Goal: Information Seeking & Learning: Learn about a topic

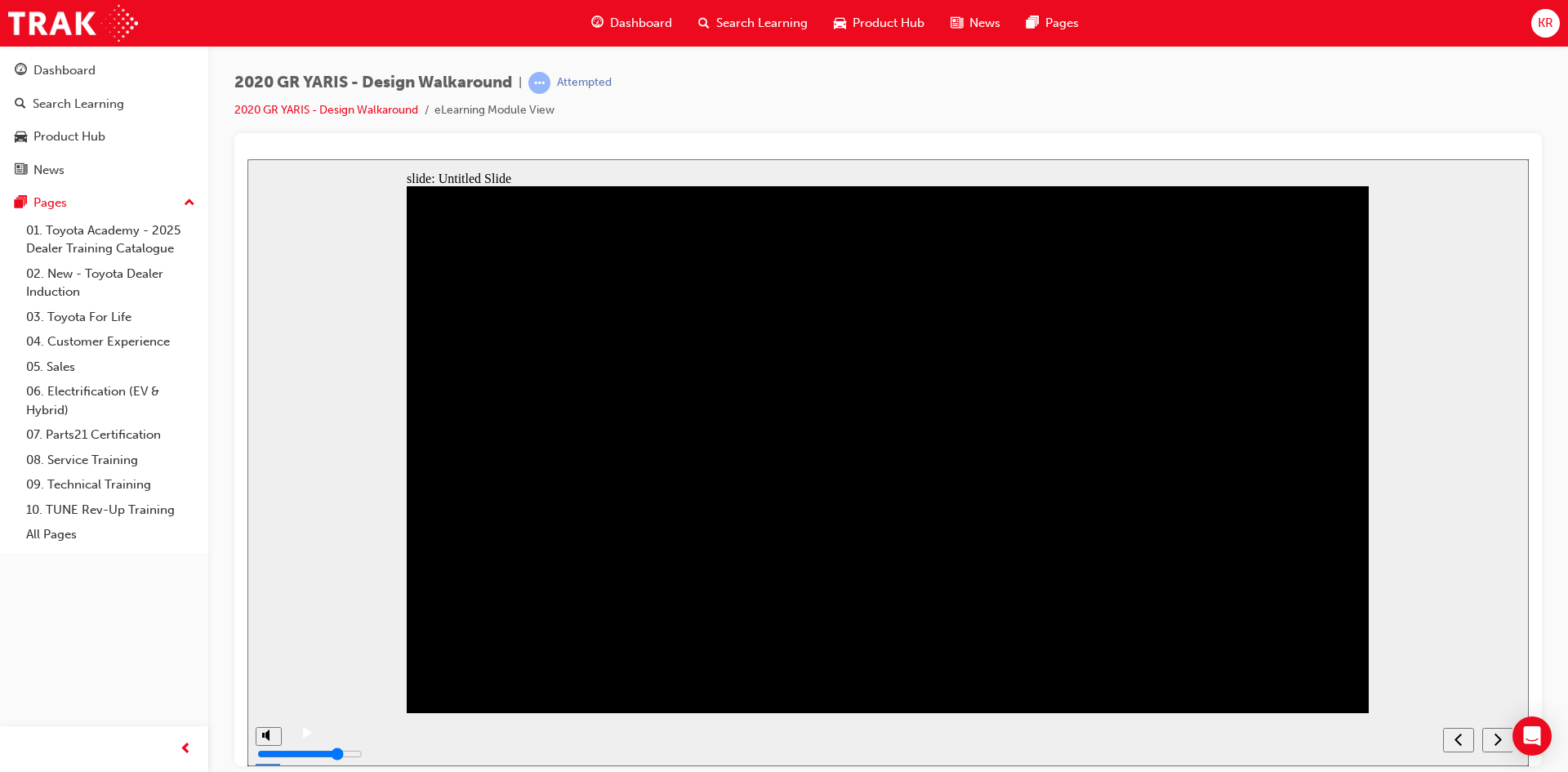
click at [1494, 741] on div "next" at bounding box center [1497, 739] width 18 height 17
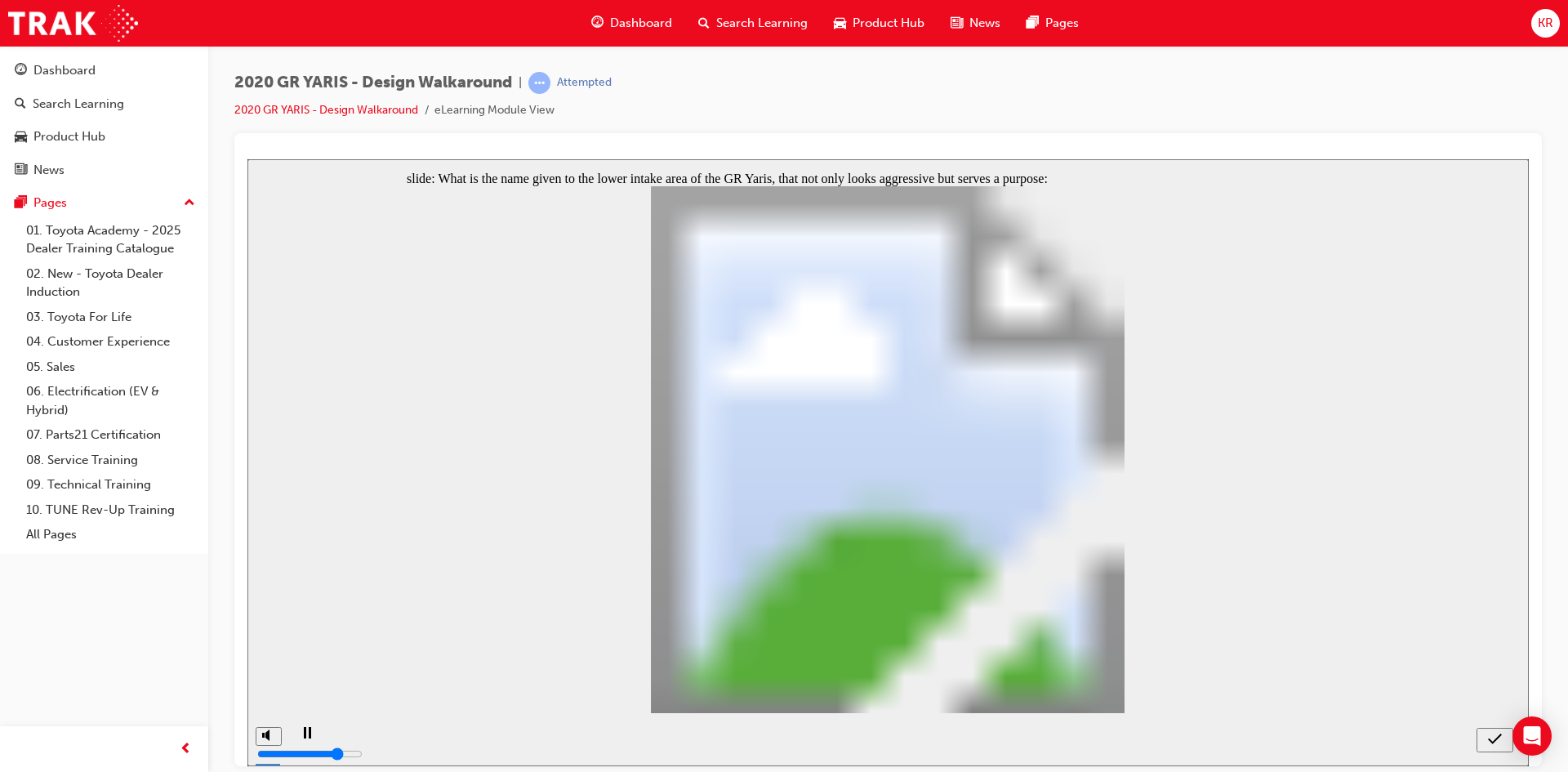
click at [1494, 741] on icon "submit" at bounding box center [1494, 738] width 14 height 15
radio input "true"
click at [1488, 739] on div "submit" at bounding box center [1494, 739] width 23 height 17
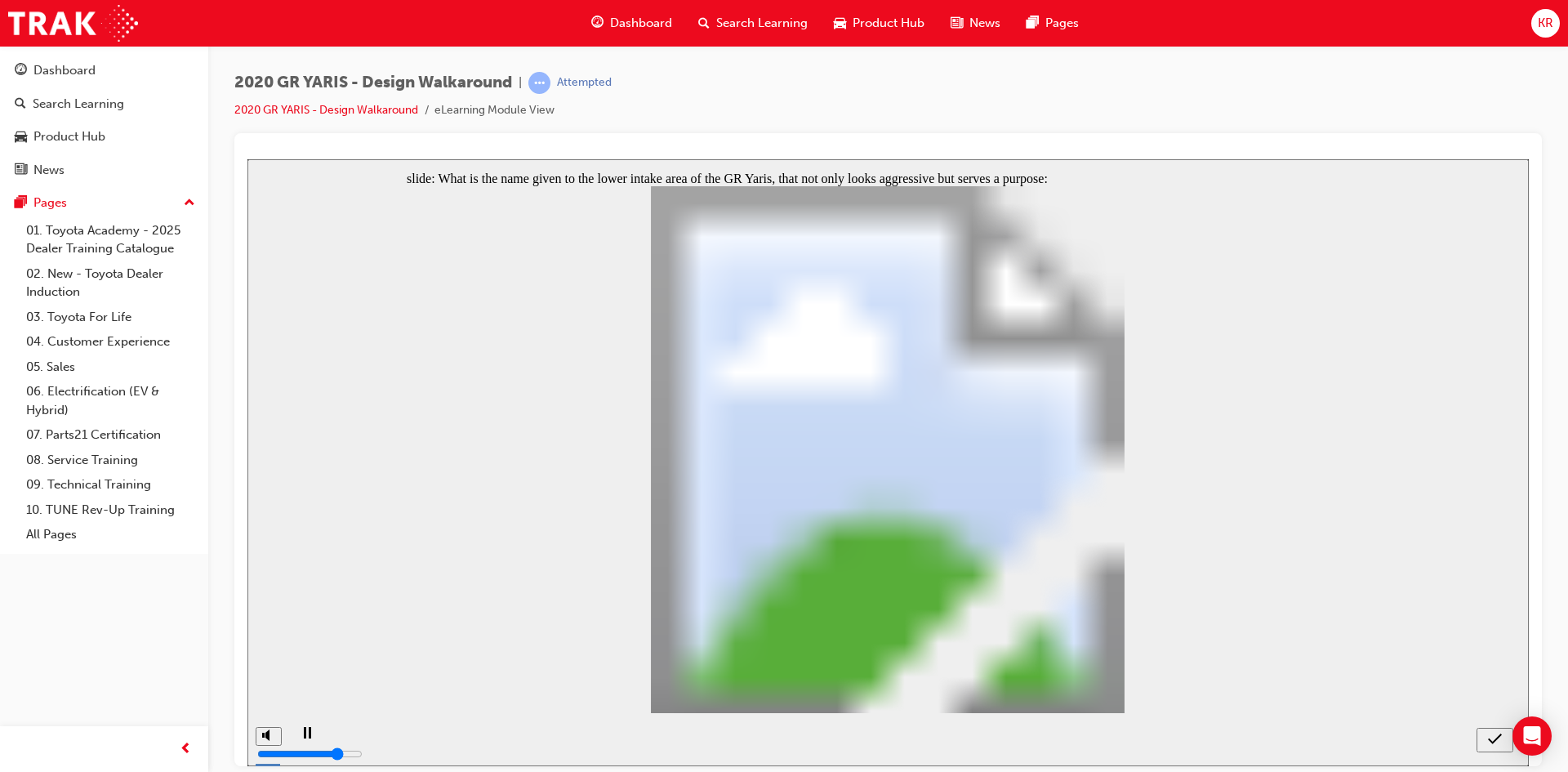
radio input "false"
radio input "true"
click at [1489, 744] on icon "submit" at bounding box center [1494, 738] width 14 height 15
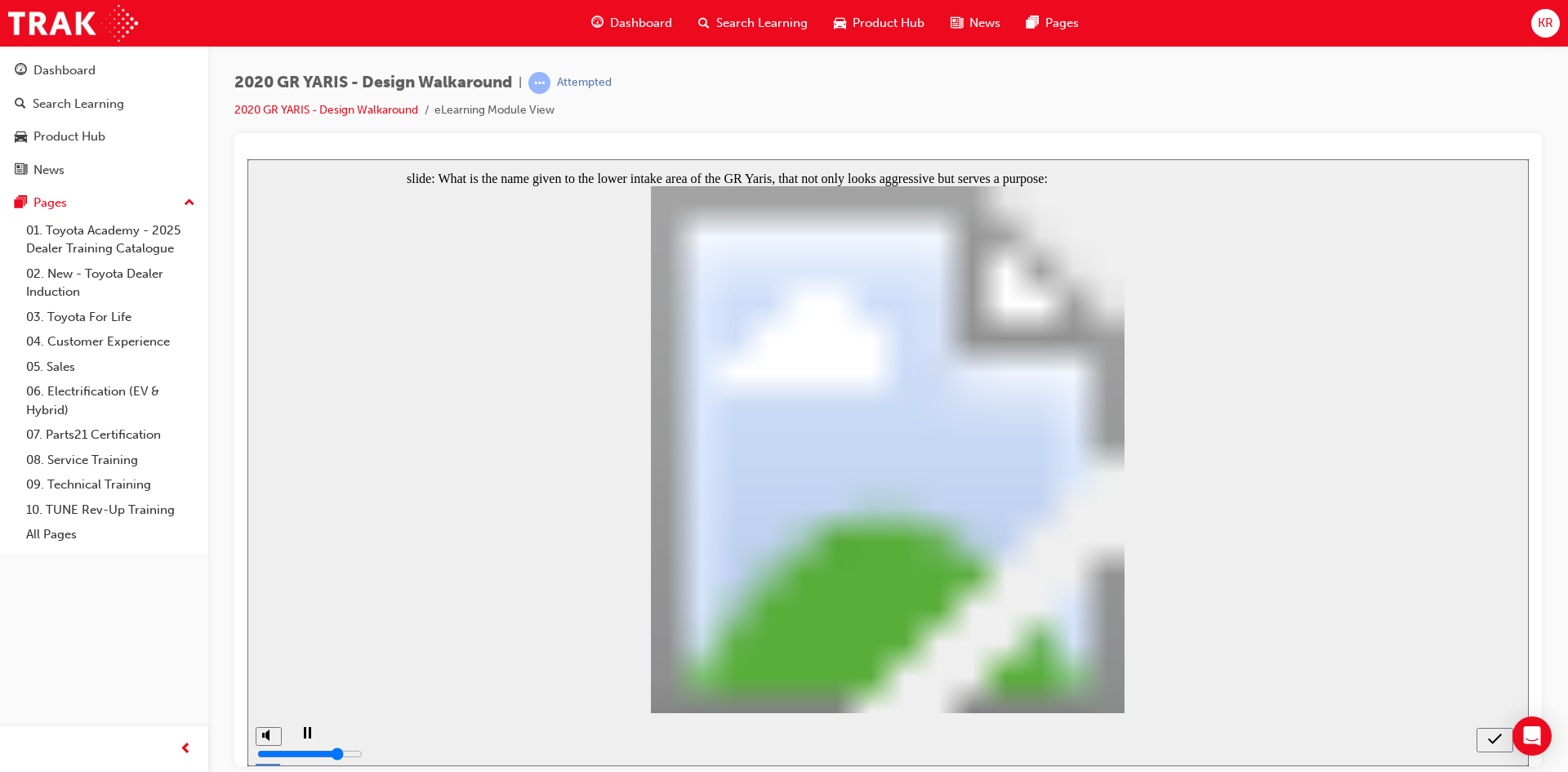
radio input "true"
click at [1488, 731] on div "submit" at bounding box center [1494, 739] width 23 height 17
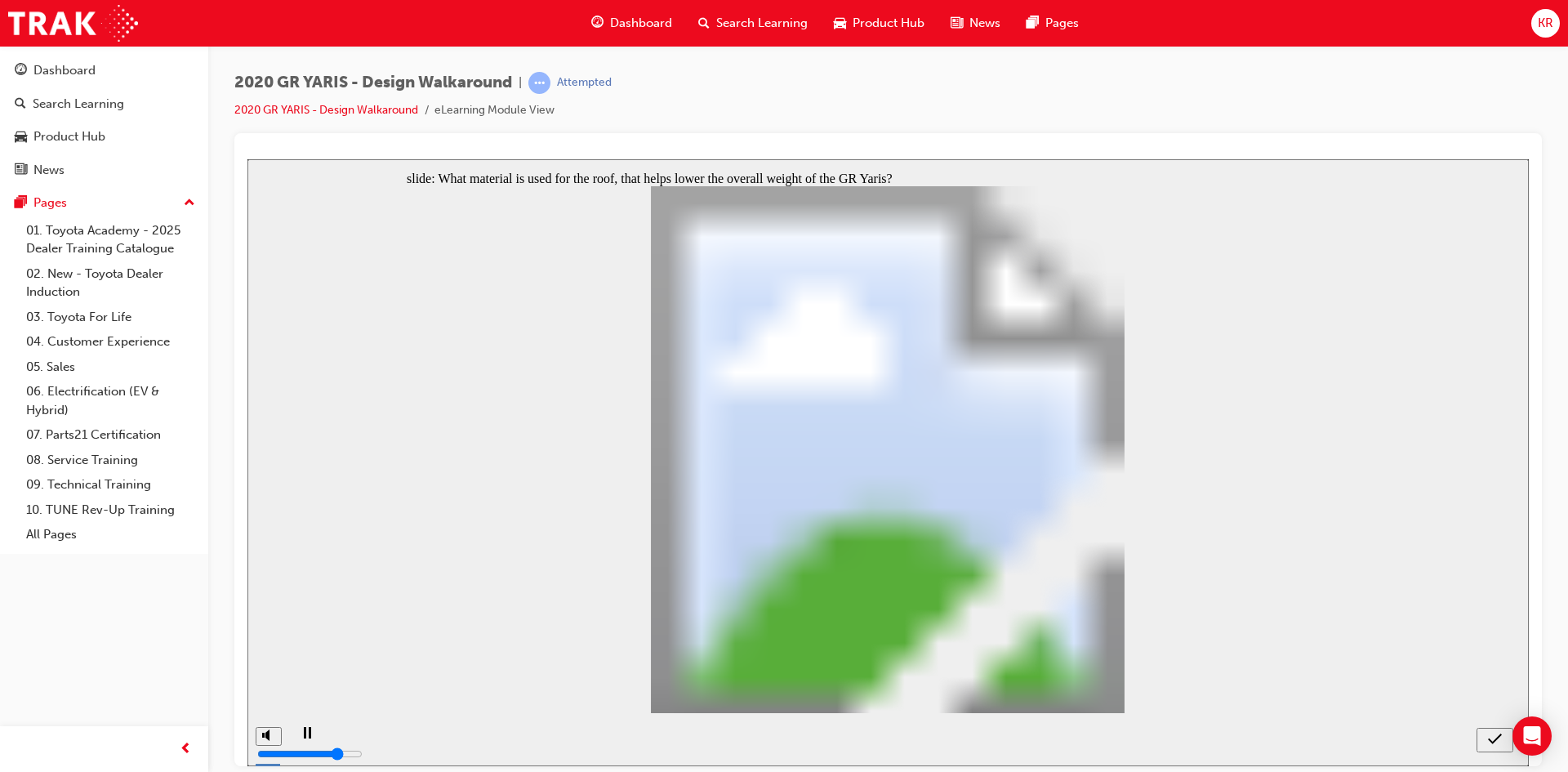
click at [1503, 743] on div "submit" at bounding box center [1494, 739] width 23 height 17
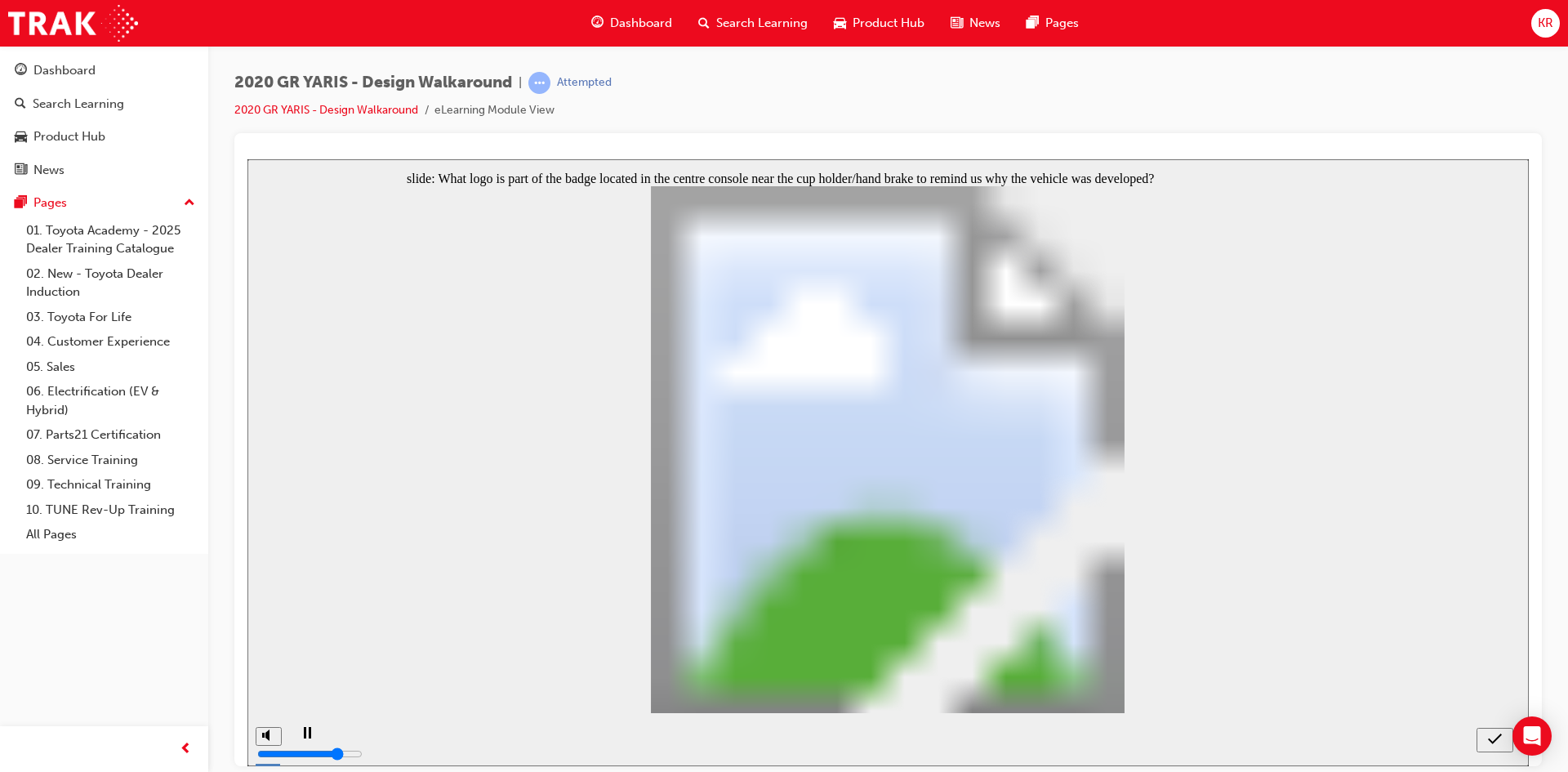
radio input "false"
radio input "true"
click at [1495, 734] on icon "submit" at bounding box center [1494, 738] width 14 height 15
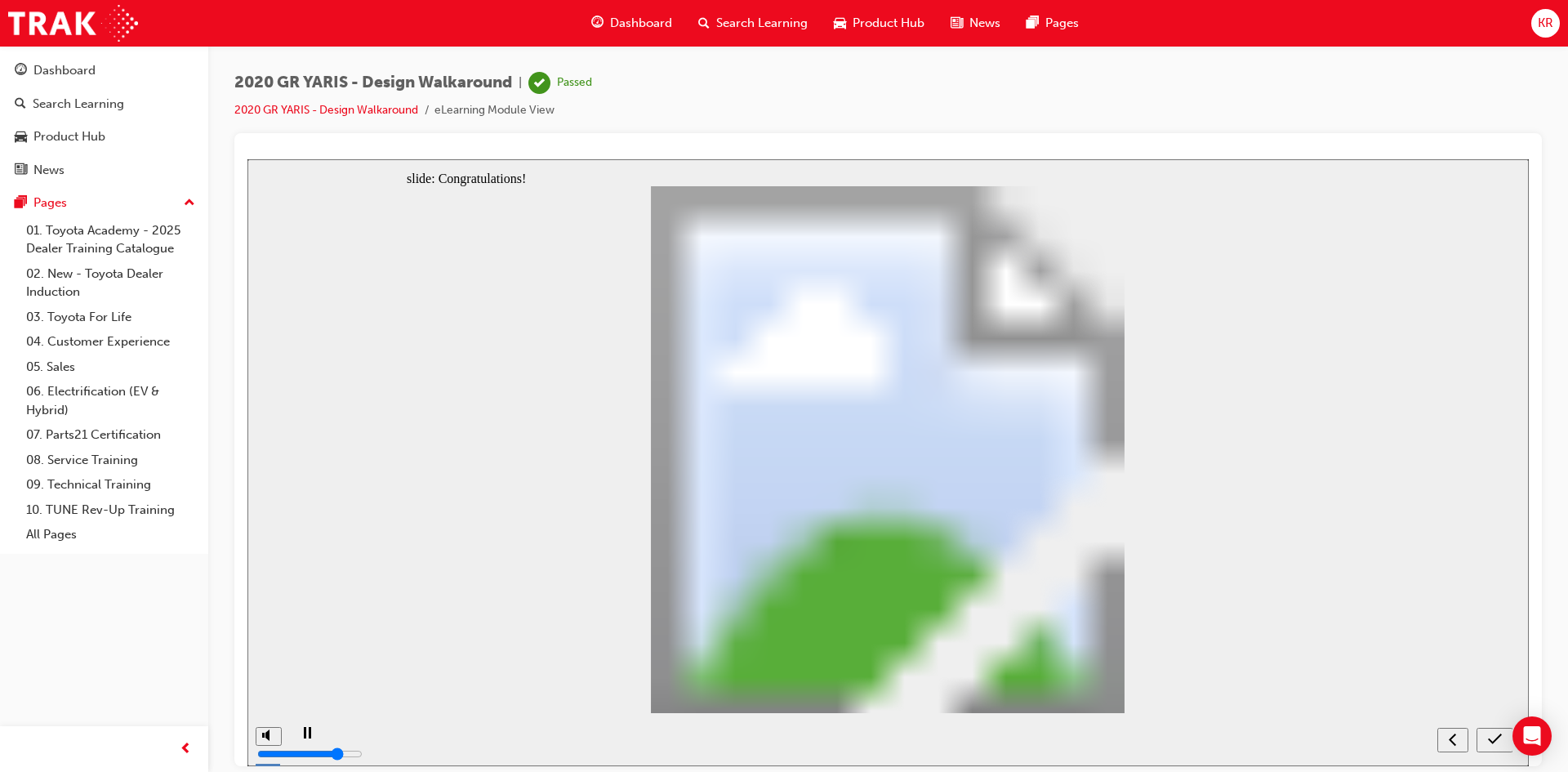
click at [1497, 750] on button "submit" at bounding box center [1494, 739] width 36 height 24
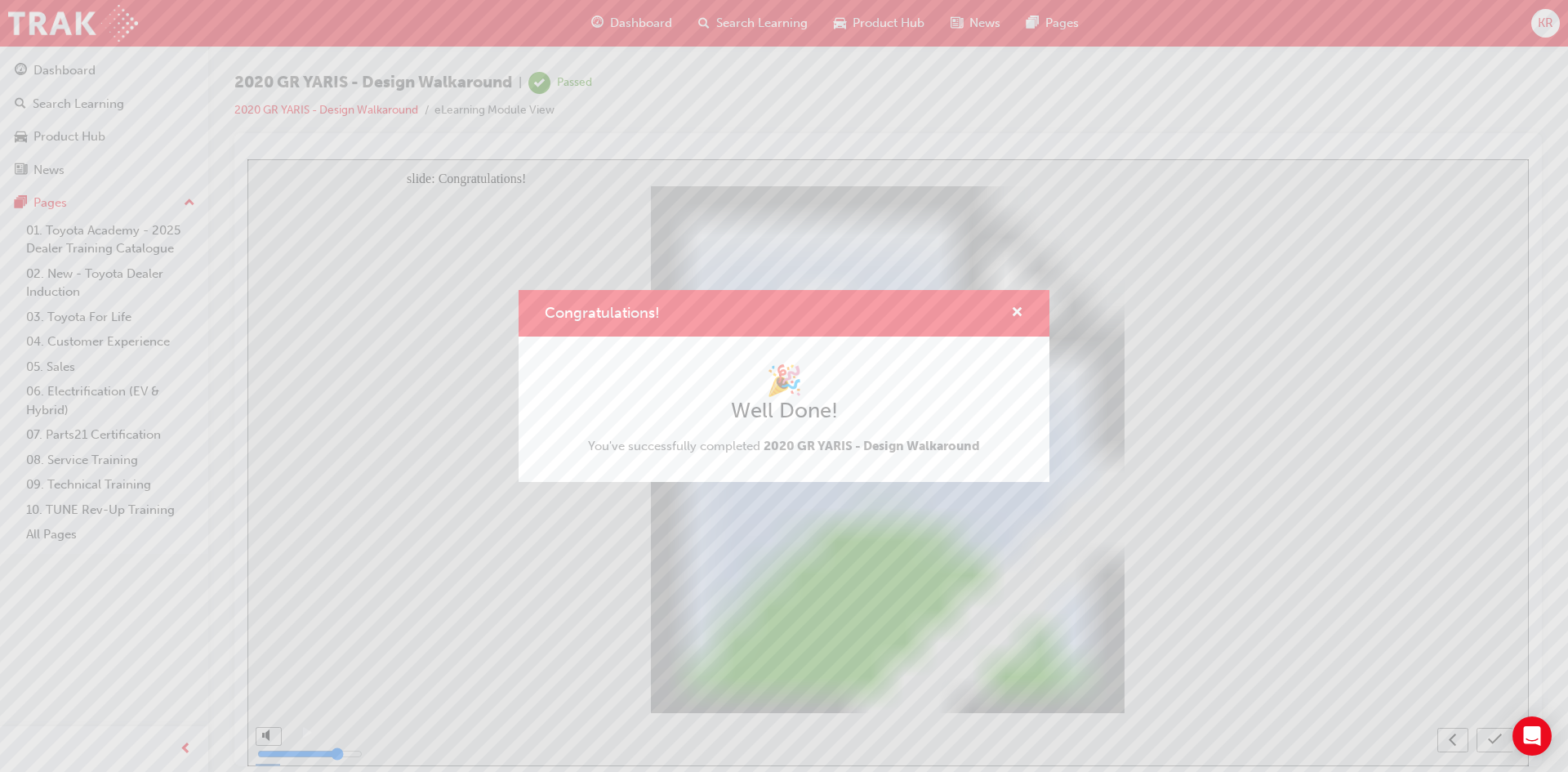
click at [1024, 310] on div "Congratulations!" at bounding box center [784, 313] width 531 height 47
click at [1022, 306] on span "cross-icon" at bounding box center [1017, 314] width 12 height 15
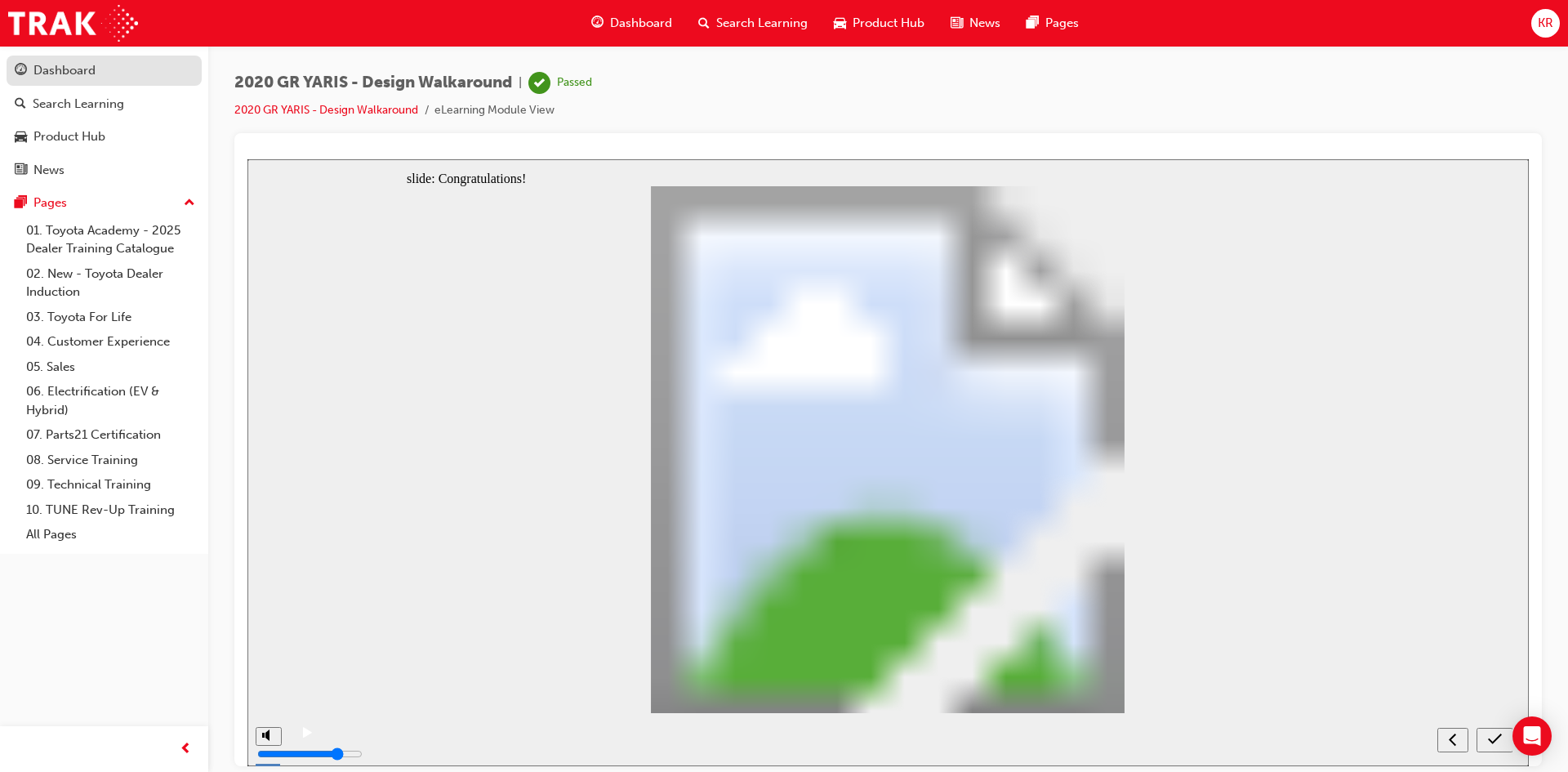
click at [64, 78] on div "Dashboard" at bounding box center [64, 71] width 62 height 19
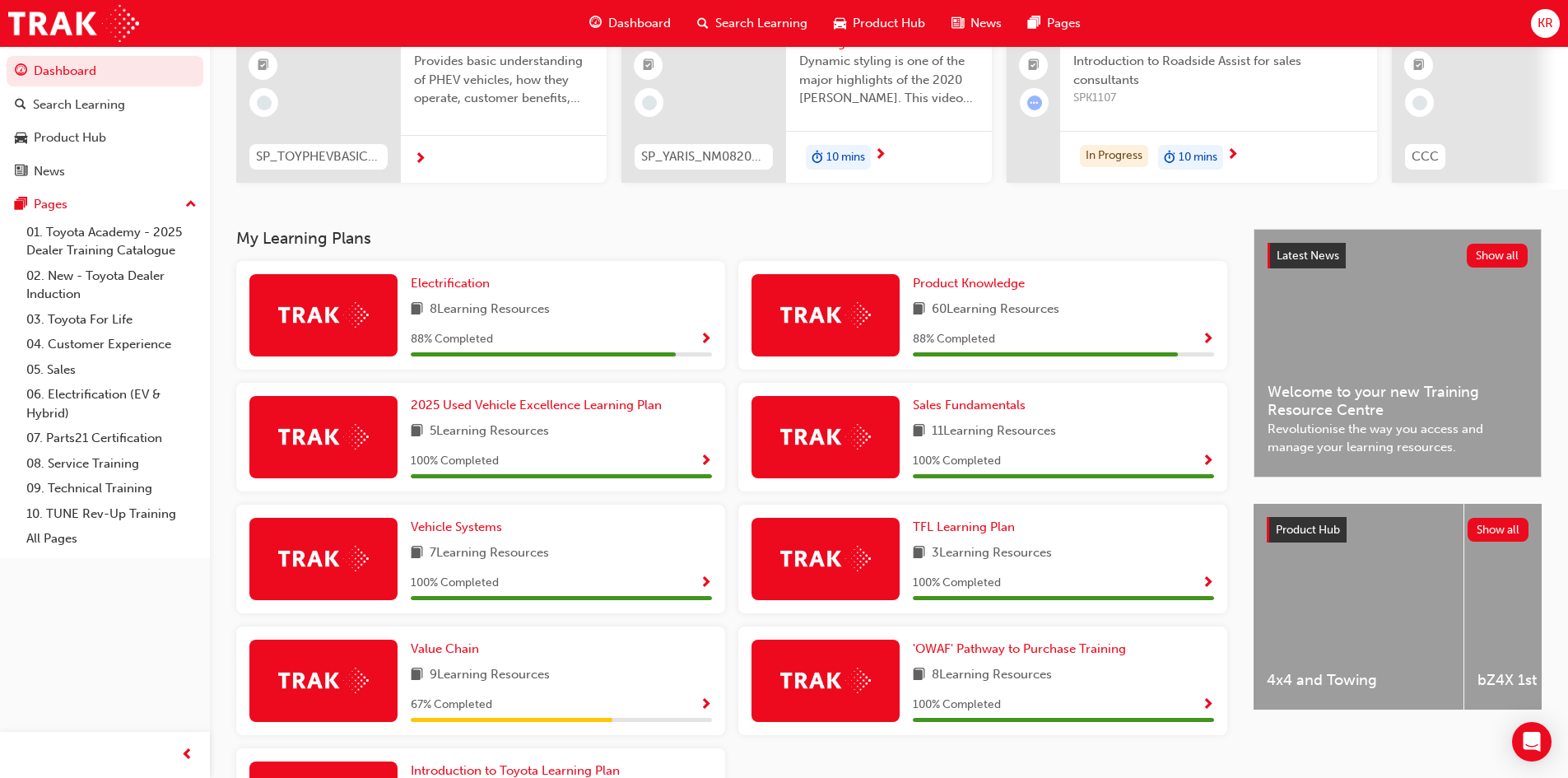
scroll to position [339, 0]
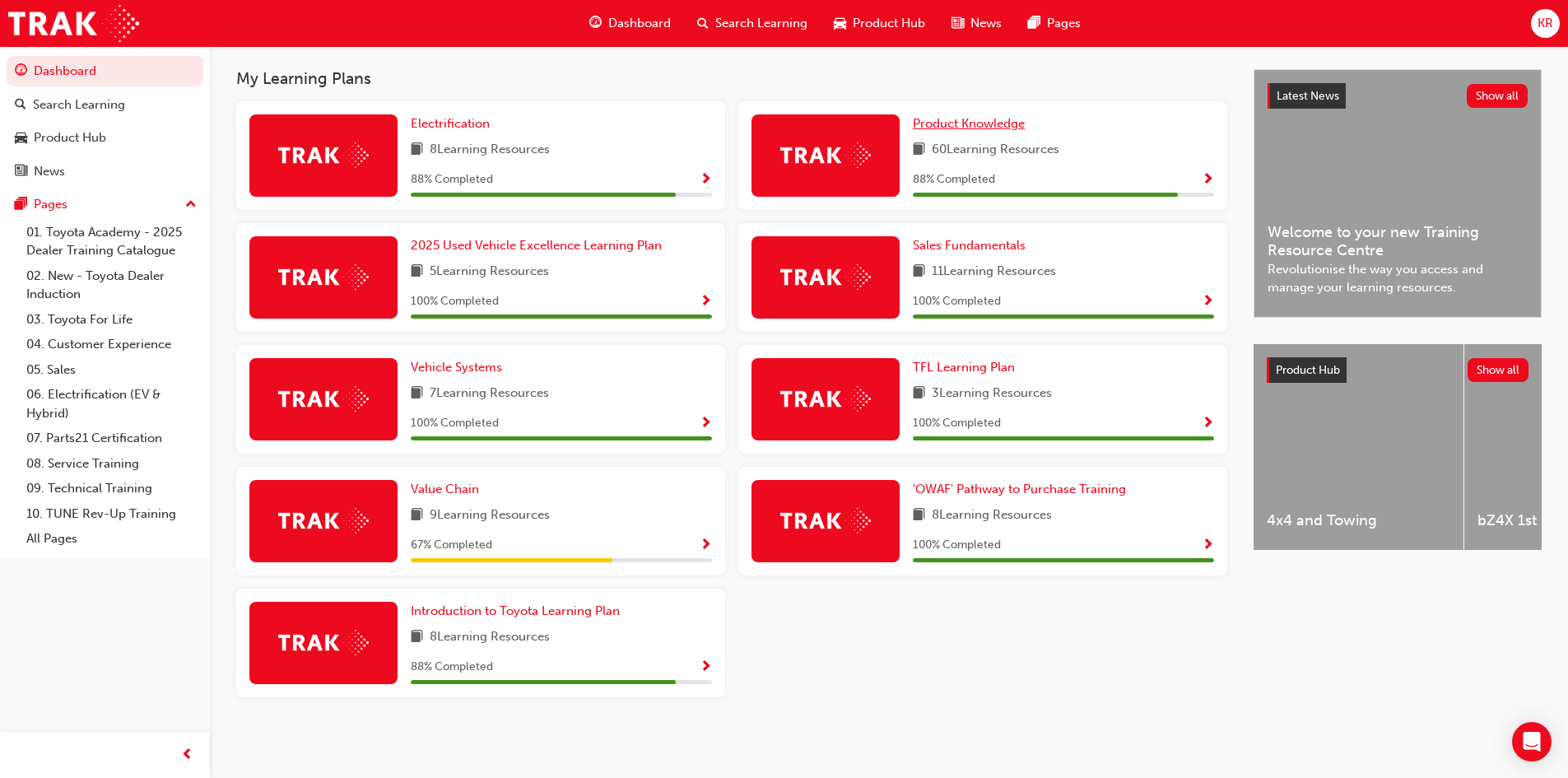
click at [999, 130] on span "Product Knowledge" at bounding box center [968, 124] width 112 height 15
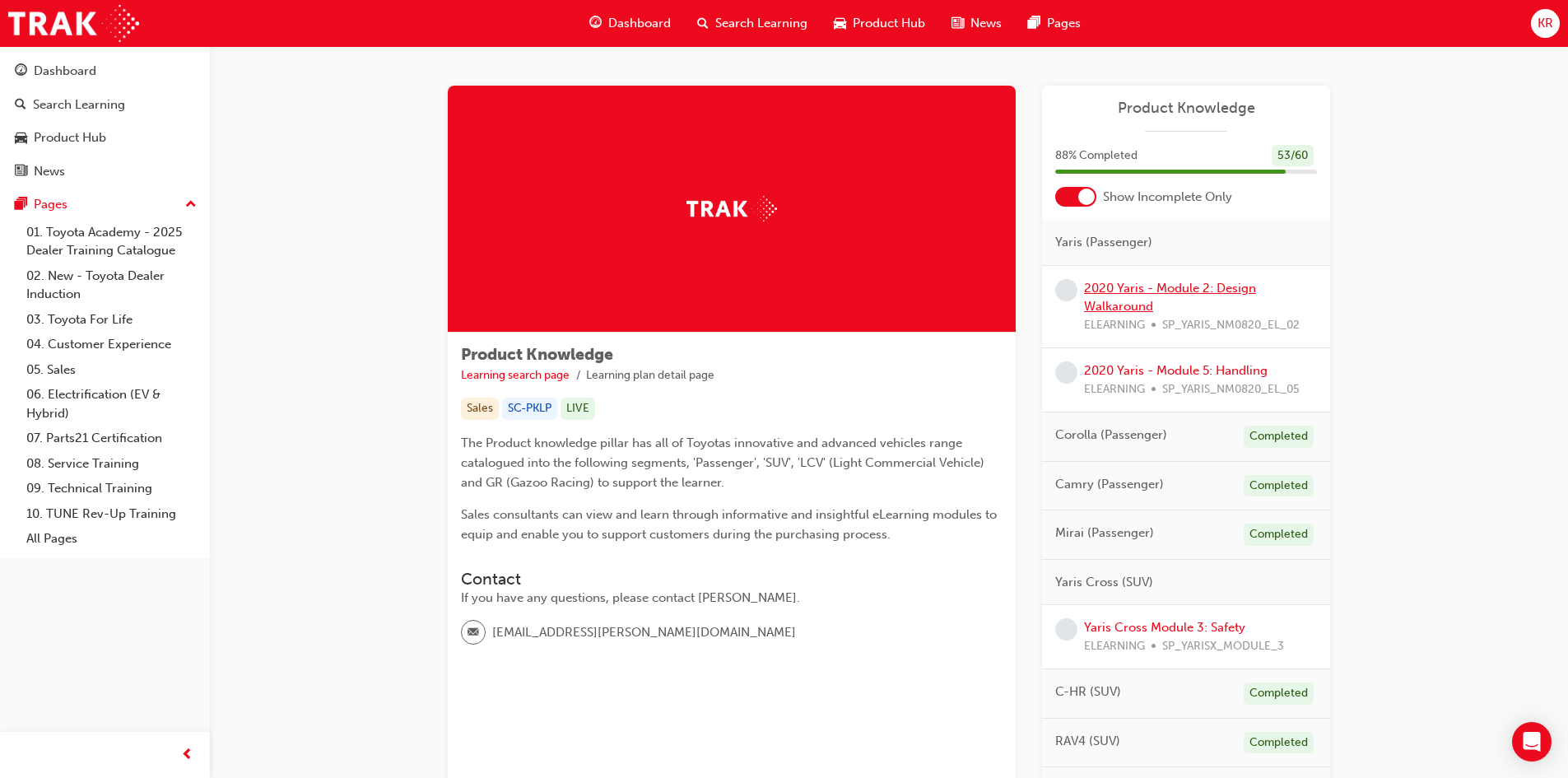
click at [1182, 285] on link "2020 Yaris - Module 2: Design Walkaround" at bounding box center [1169, 297] width 172 height 34
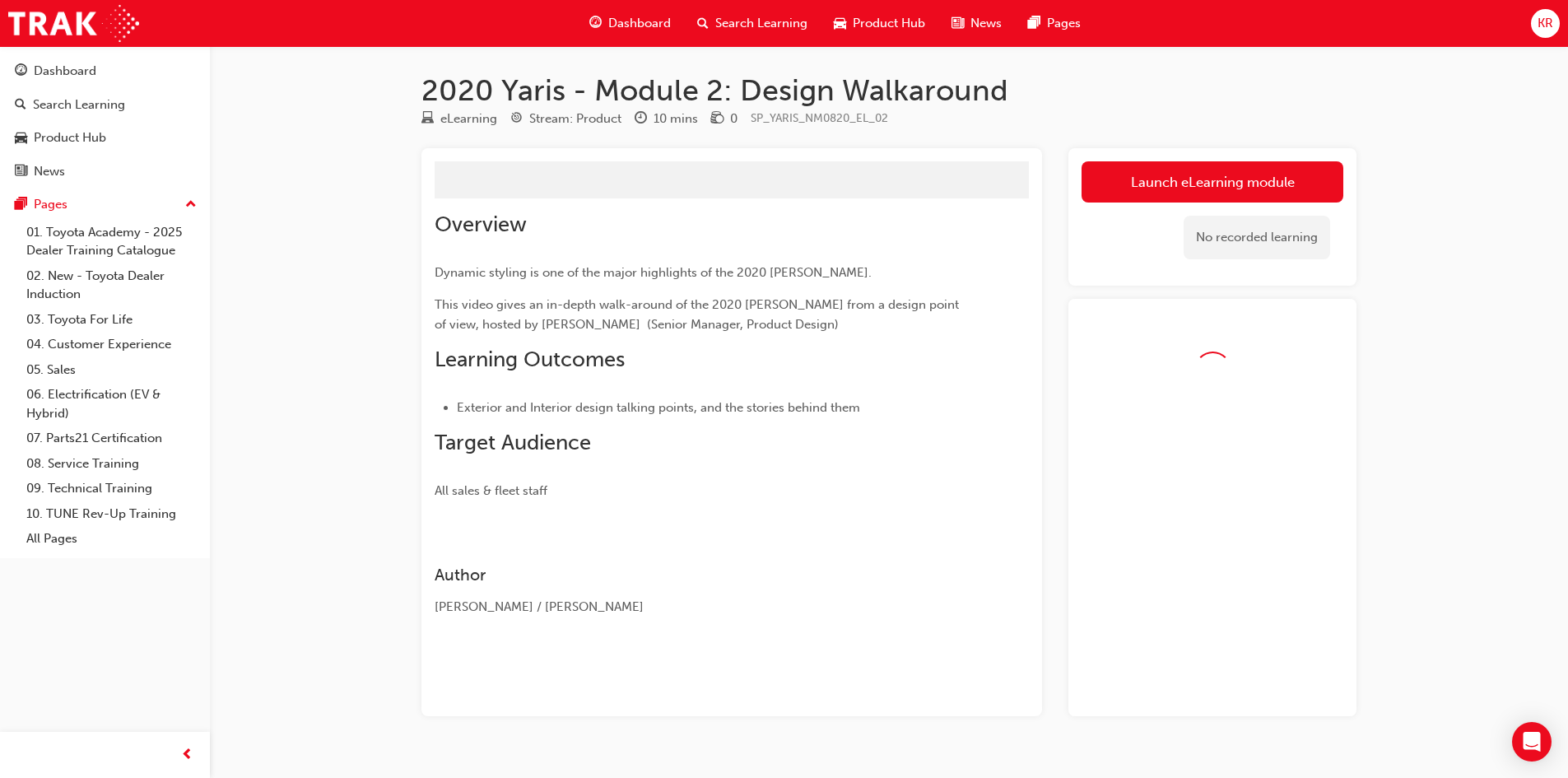
click at [1286, 160] on div "Launch eLearning module Learning Plan No recorded learning" at bounding box center [1212, 217] width 288 height 138
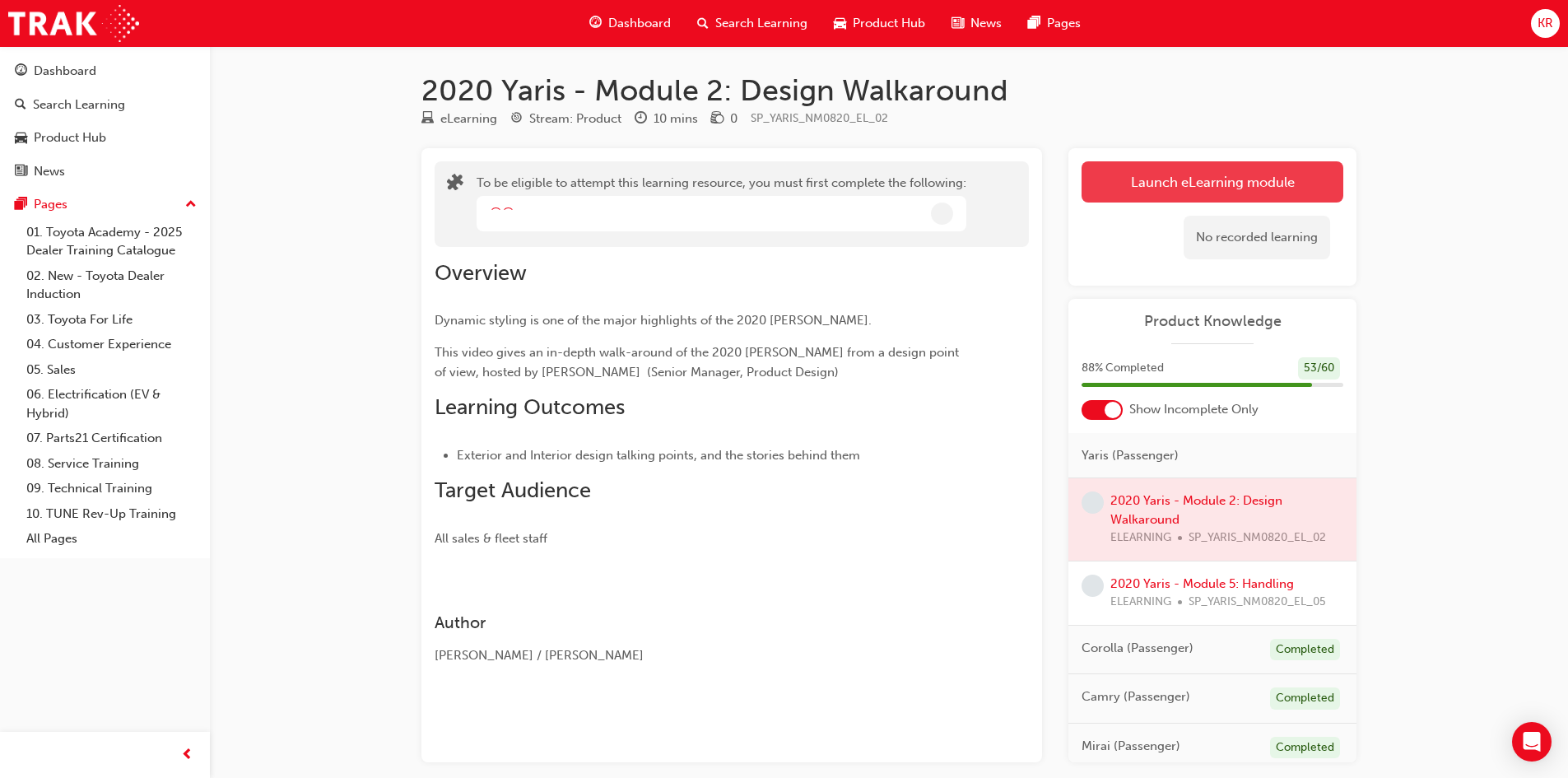
click at [1261, 175] on button "Launch eLearning module" at bounding box center [1212, 182] width 262 height 41
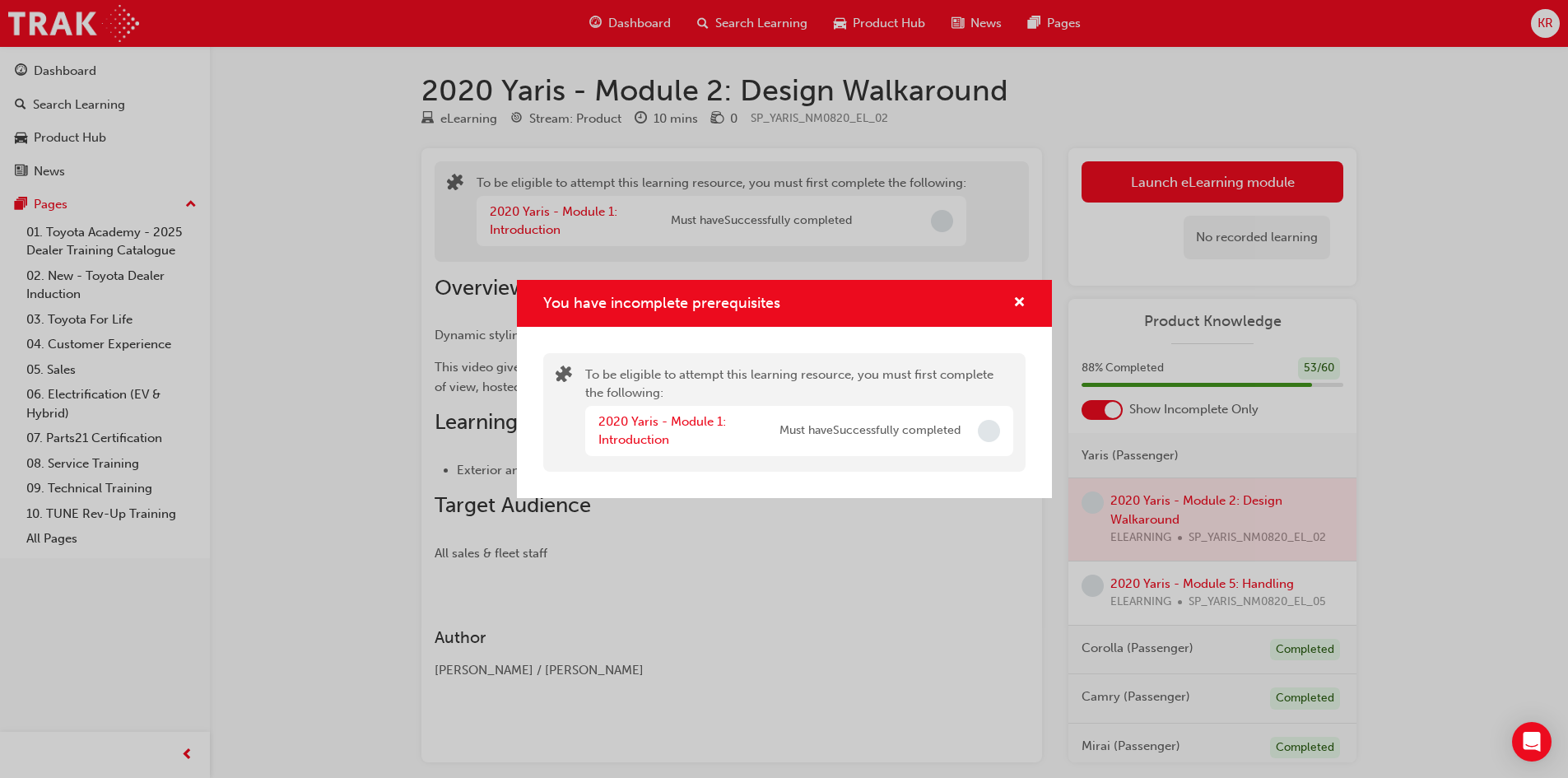
click at [847, 460] on div "To be eligible to attempt this learning resource, you must first complete the f…" at bounding box center [784, 412] width 482 height 118
click at [855, 448] on div "2020 Yaris - Module 1: Introduction Must have Successfully completed" at bounding box center [780, 431] width 362 height 37
click at [849, 438] on span "Must have Successfully completed" at bounding box center [870, 431] width 181 height 19
click at [837, 427] on span "Must have Successfully completed" at bounding box center [870, 431] width 181 height 19
click at [1017, 310] on span "cross-icon" at bounding box center [1019, 304] width 12 height 15
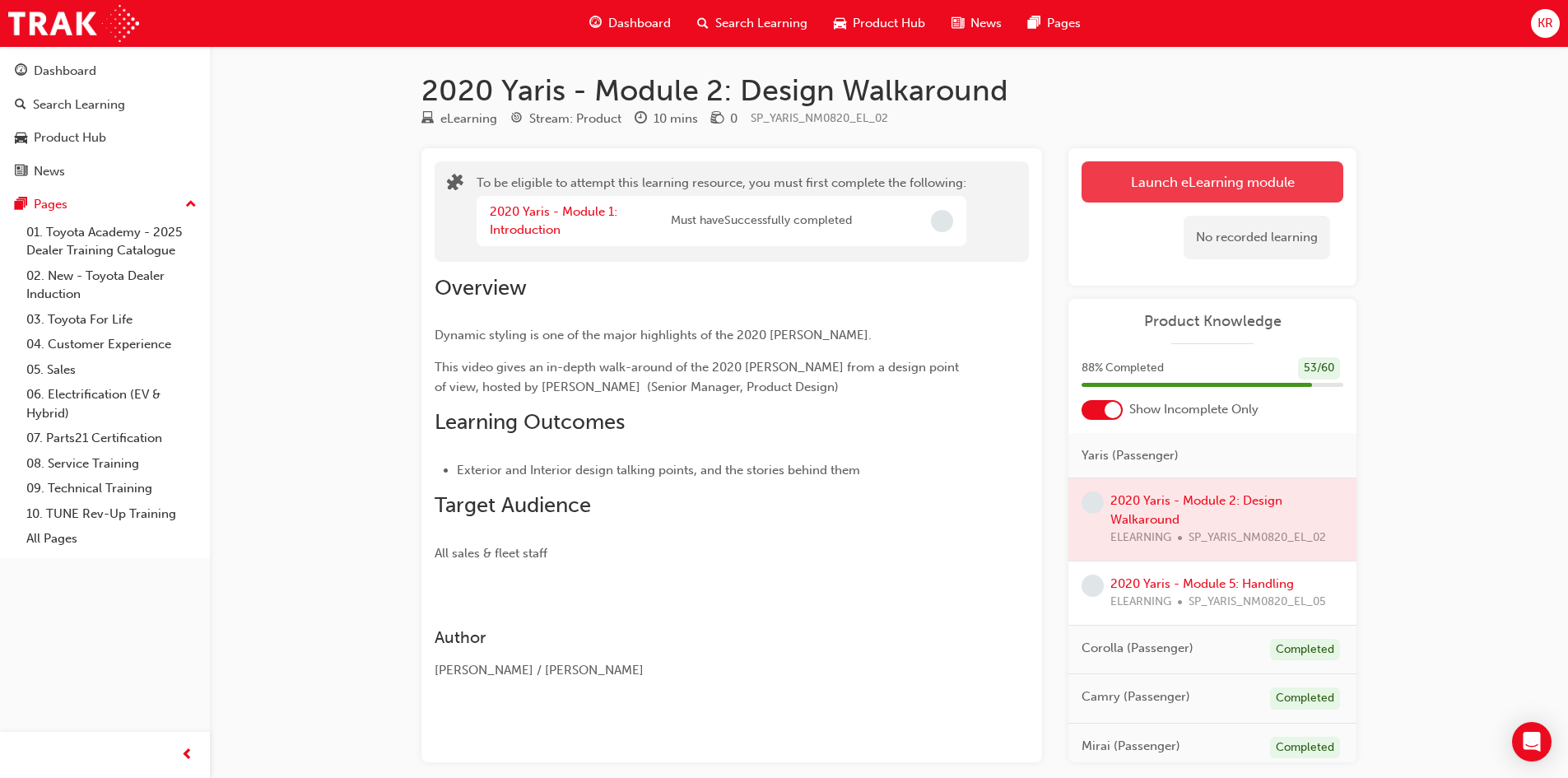
click at [1144, 192] on button "Launch eLearning module" at bounding box center [1212, 182] width 262 height 41
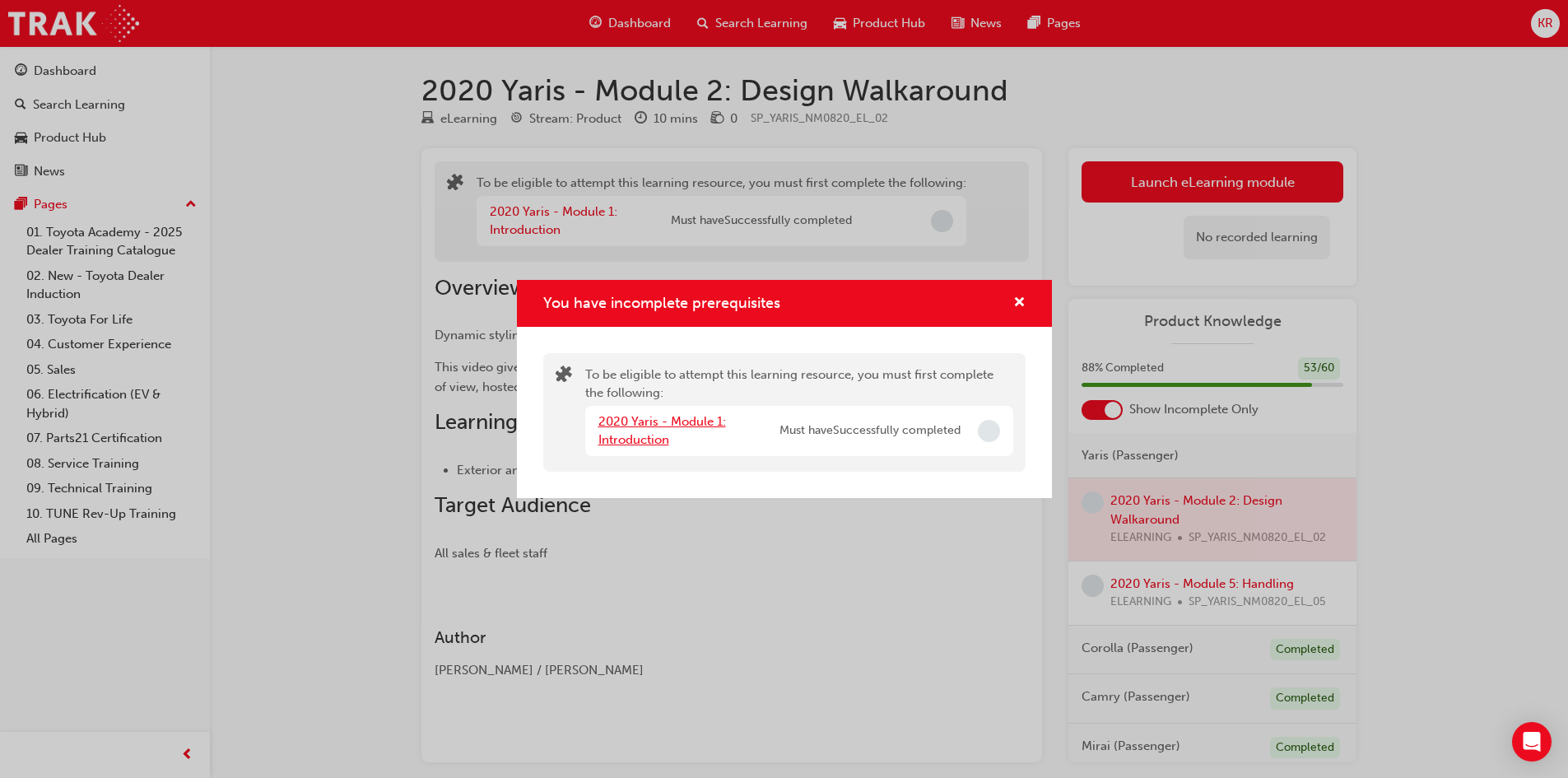
click at [628, 440] on link "2020 Yaris - Module 1: Introduction" at bounding box center [662, 431] width 128 height 34
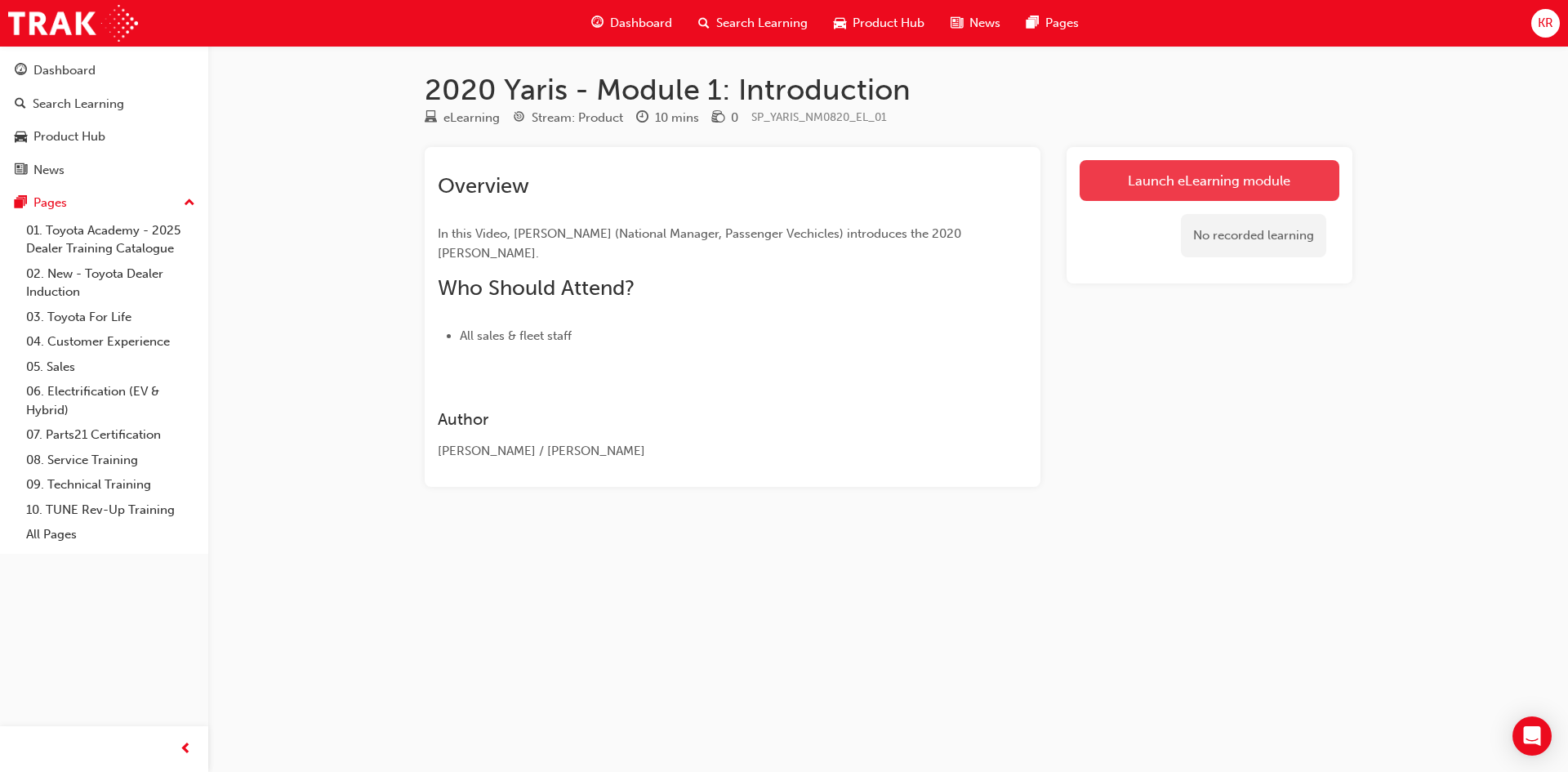
click at [1282, 183] on link "Launch eLearning module" at bounding box center [1210, 181] width 260 height 41
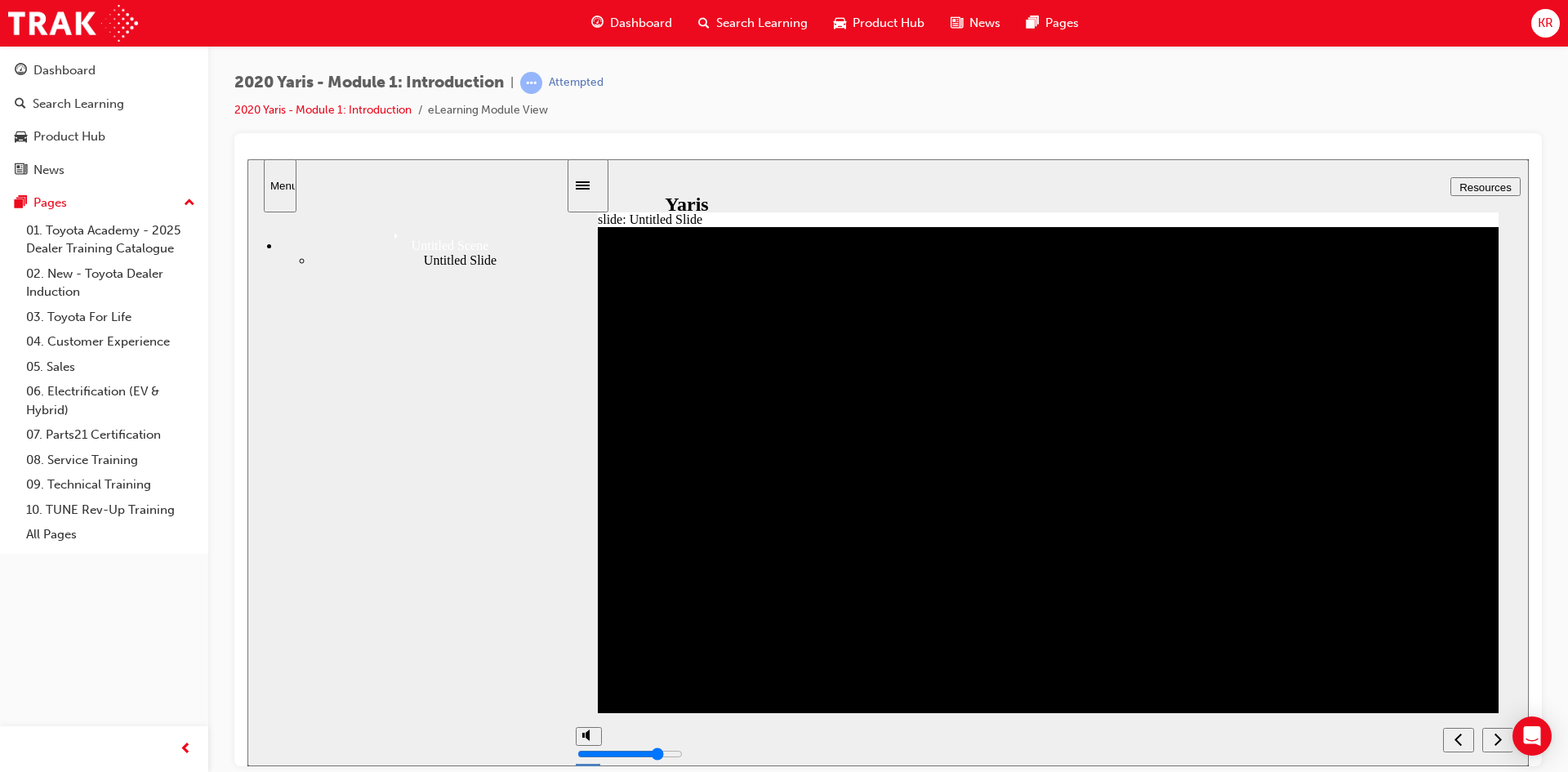
click at [1499, 746] on icon "next" at bounding box center [1498, 738] width 8 height 15
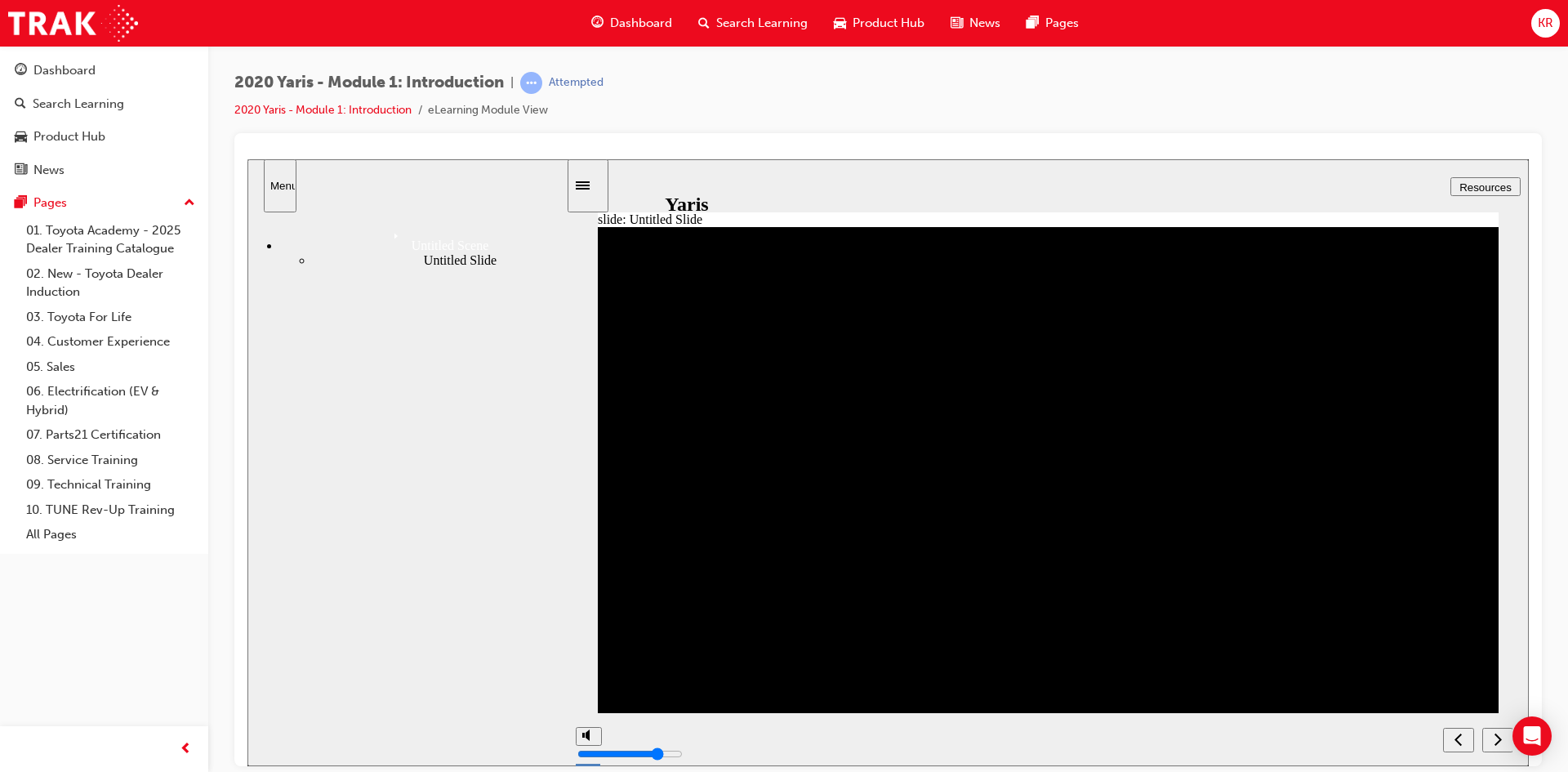
click at [1499, 746] on icon "next" at bounding box center [1498, 738] width 8 height 15
click at [1500, 738] on icon "next" at bounding box center [1498, 738] width 7 height 12
click at [1500, 743] on icon "next" at bounding box center [1498, 738] width 8 height 15
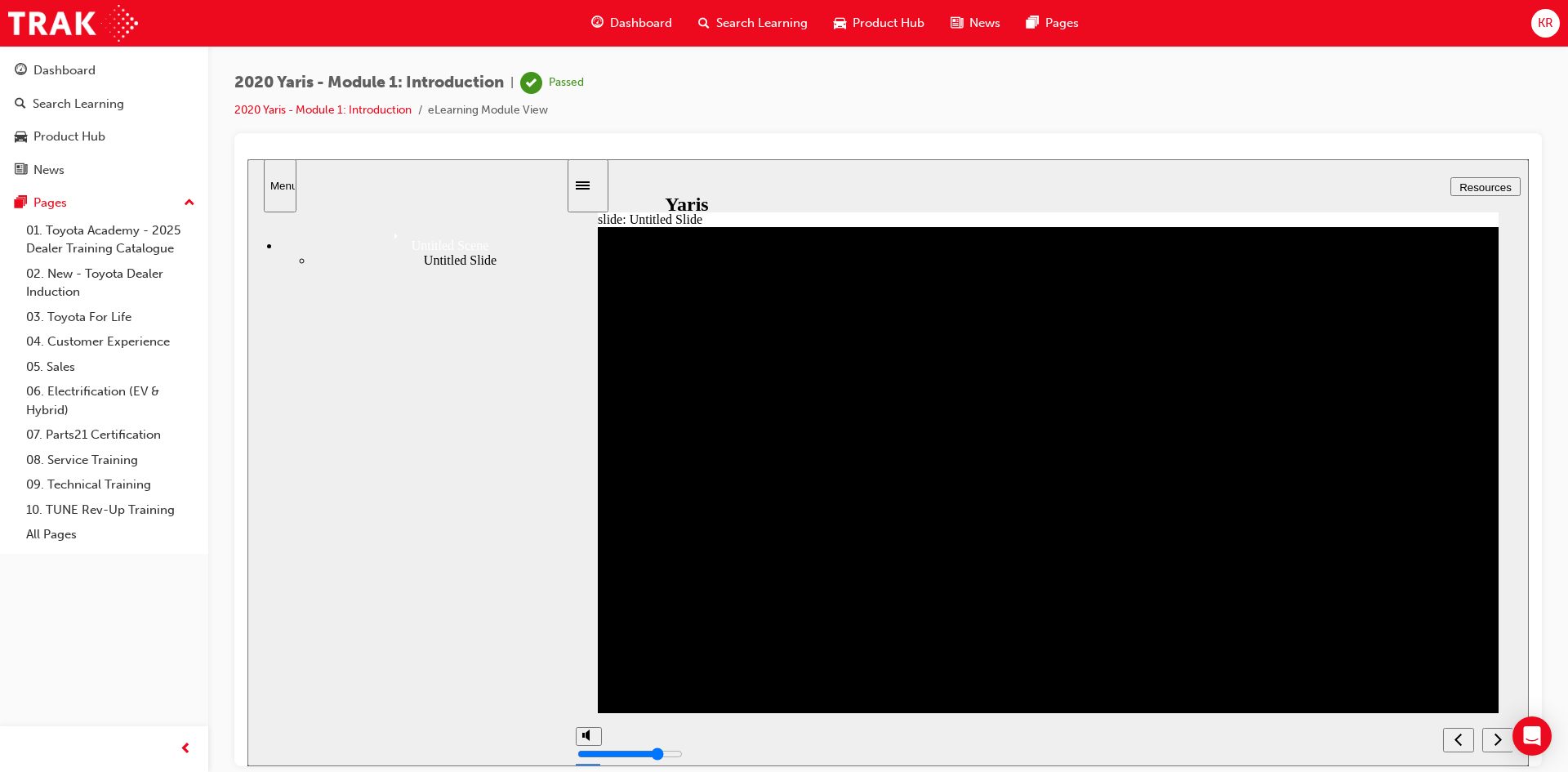
click at [1494, 741] on div "next" at bounding box center [1497, 739] width 18 height 17
click at [1491, 736] on div "next" at bounding box center [1497, 739] width 18 height 17
click at [1500, 740] on icon "next" at bounding box center [1498, 738] width 7 height 12
click at [1502, 745] on icon "next" at bounding box center [1498, 738] width 8 height 15
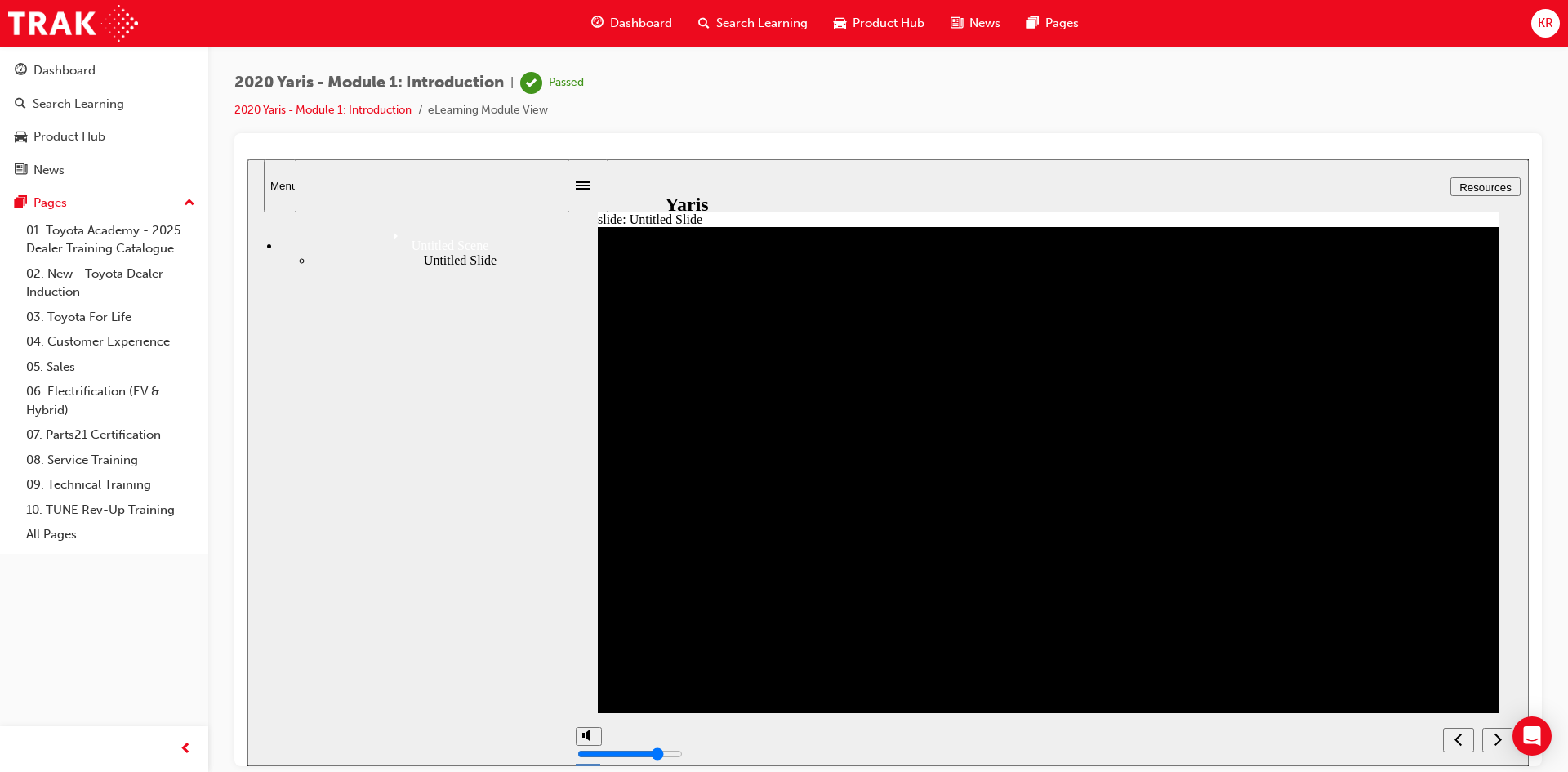
click at [1499, 738] on icon "next" at bounding box center [1498, 738] width 8 height 15
click at [593, 189] on div "Sidebar Toggle" at bounding box center [588, 184] width 28 height 12
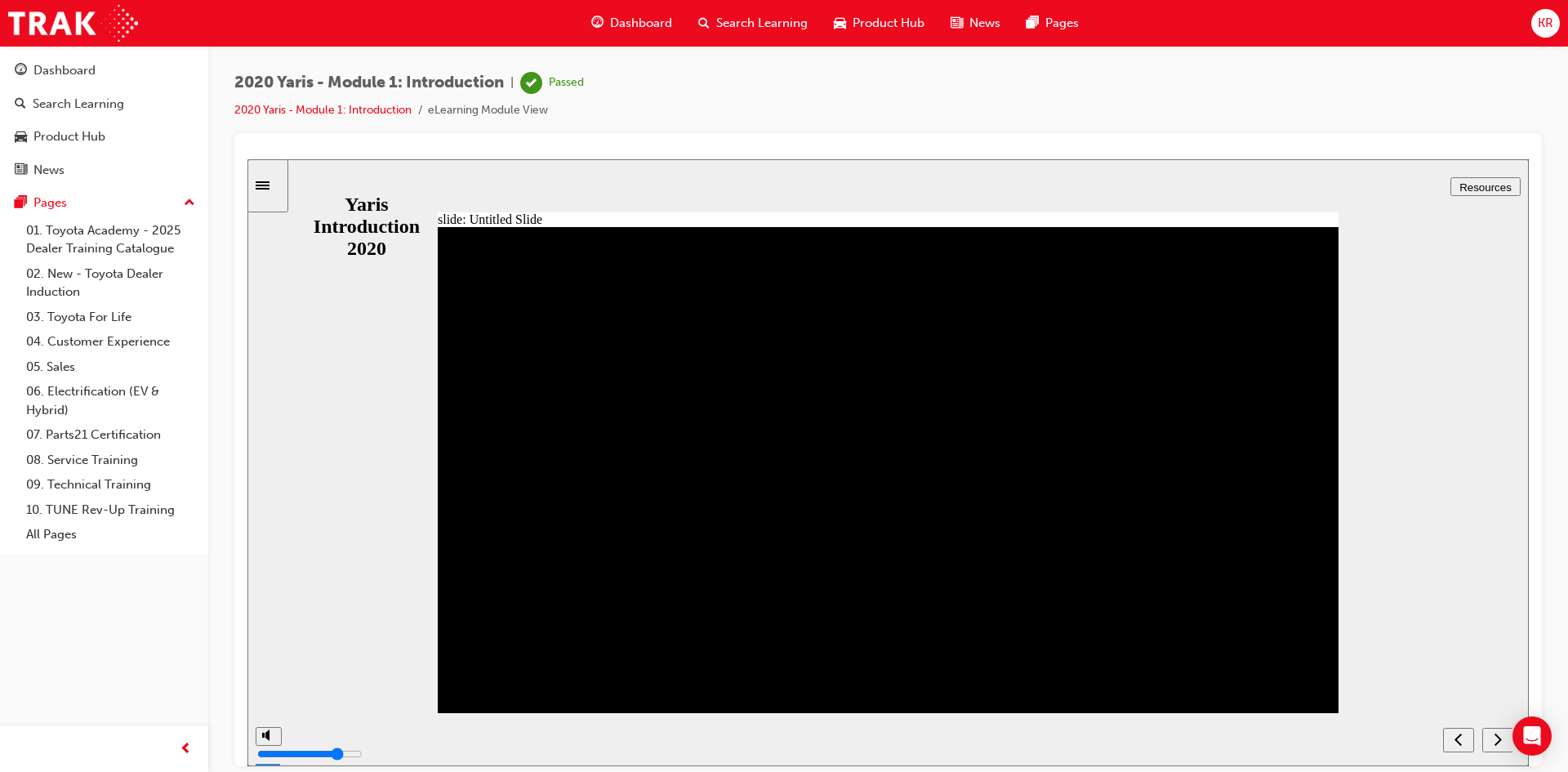
click at [1506, 743] on div "next" at bounding box center [1497, 739] width 18 height 17
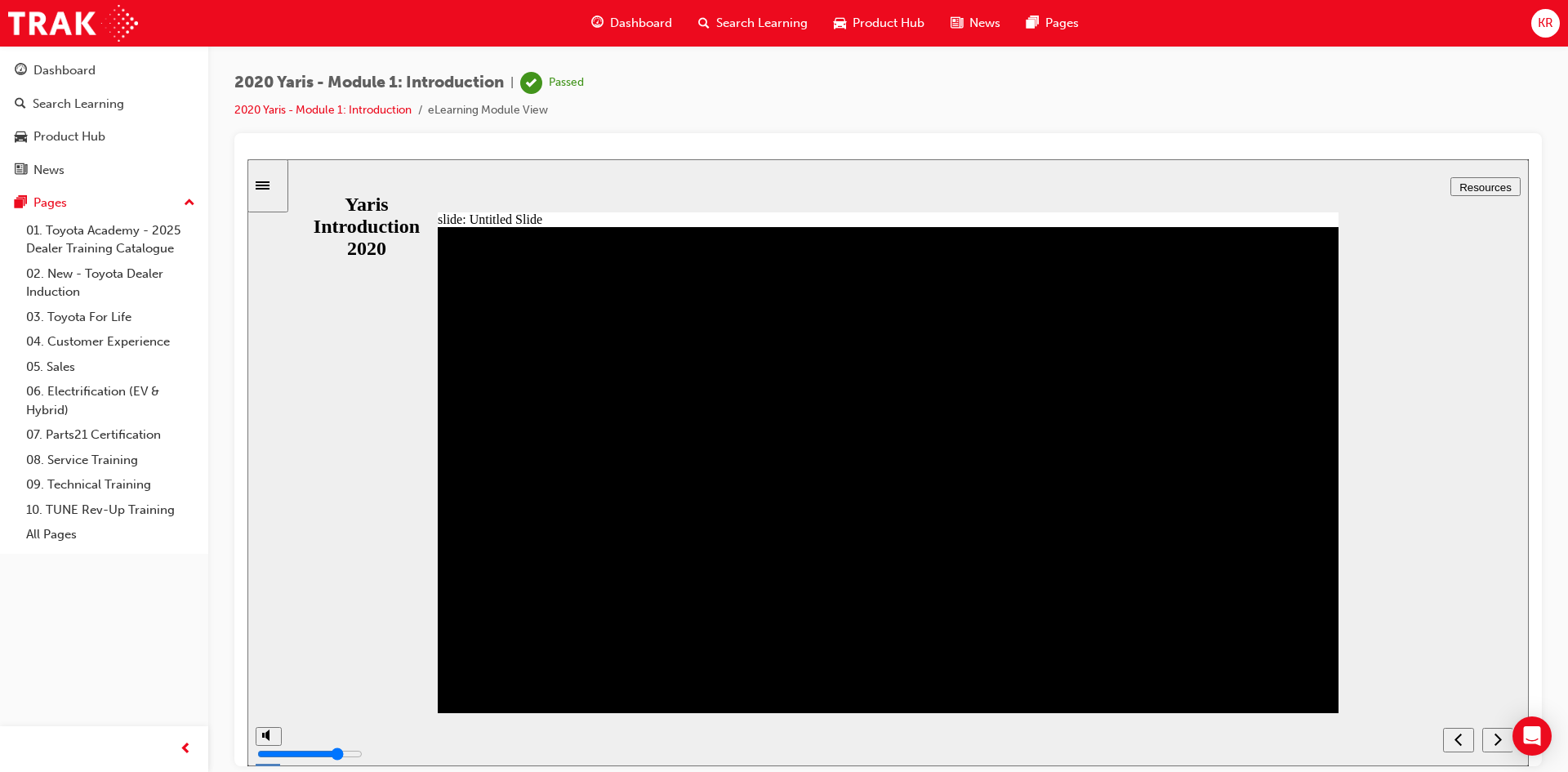
click at [1506, 743] on div "next" at bounding box center [1497, 739] width 18 height 17
click at [1507, 738] on div "next" at bounding box center [1497, 739] width 18 height 17
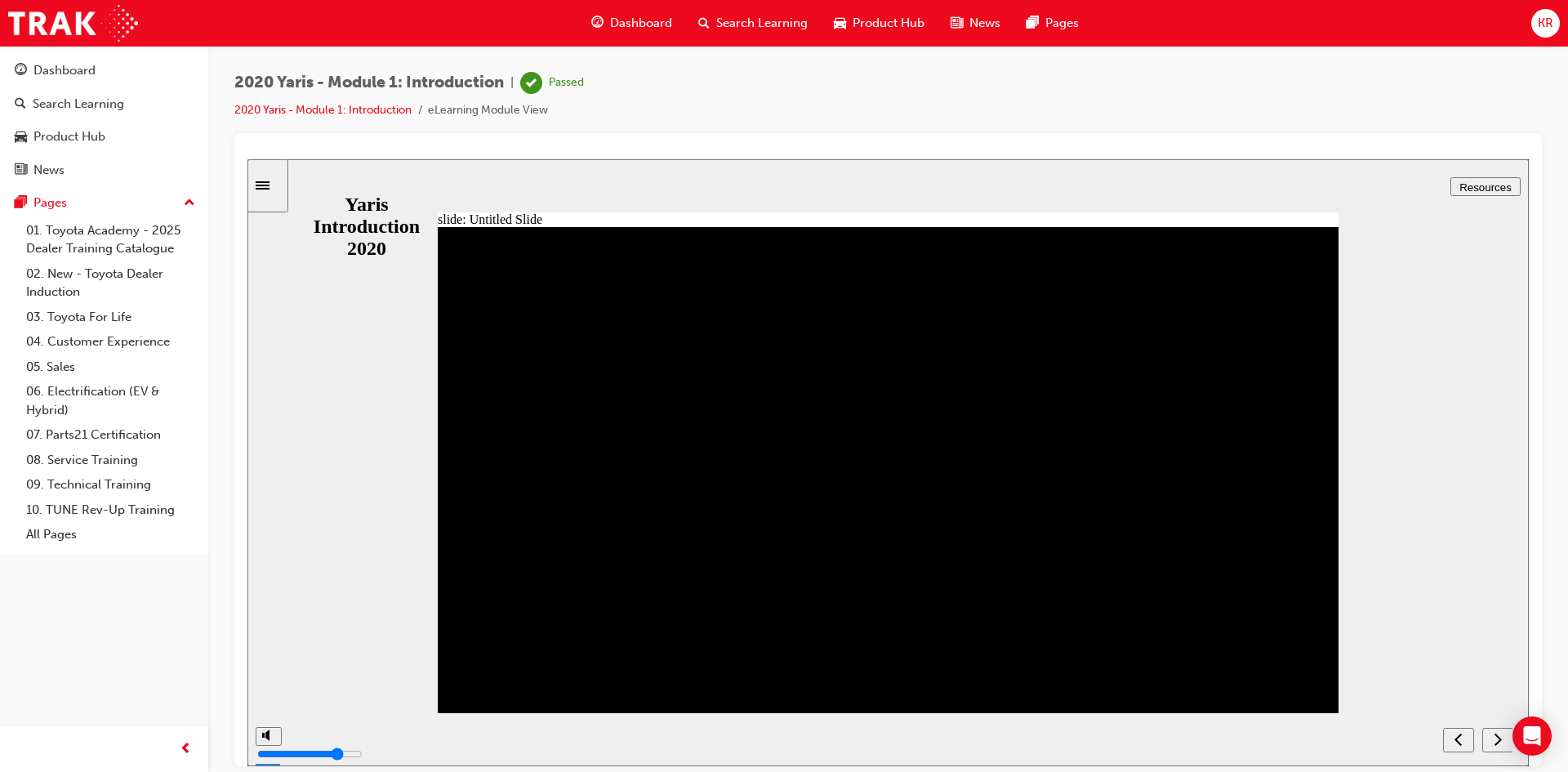
click at [1505, 739] on div "next" at bounding box center [1497, 739] width 18 height 17
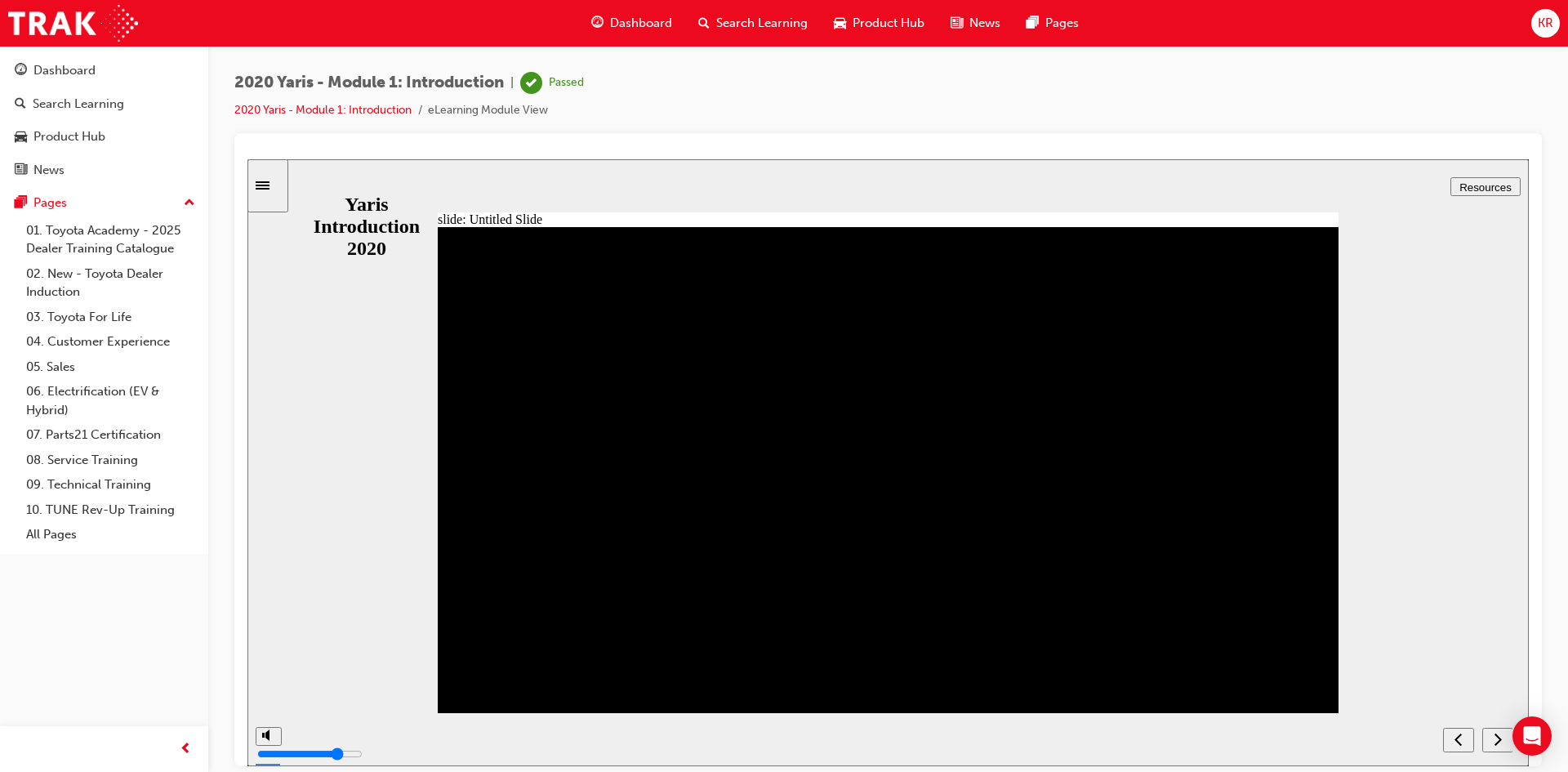
click at [1505, 739] on div "next" at bounding box center [1497, 739] width 18 height 17
click at [124, 21] on img at bounding box center [73, 22] width 129 height 36
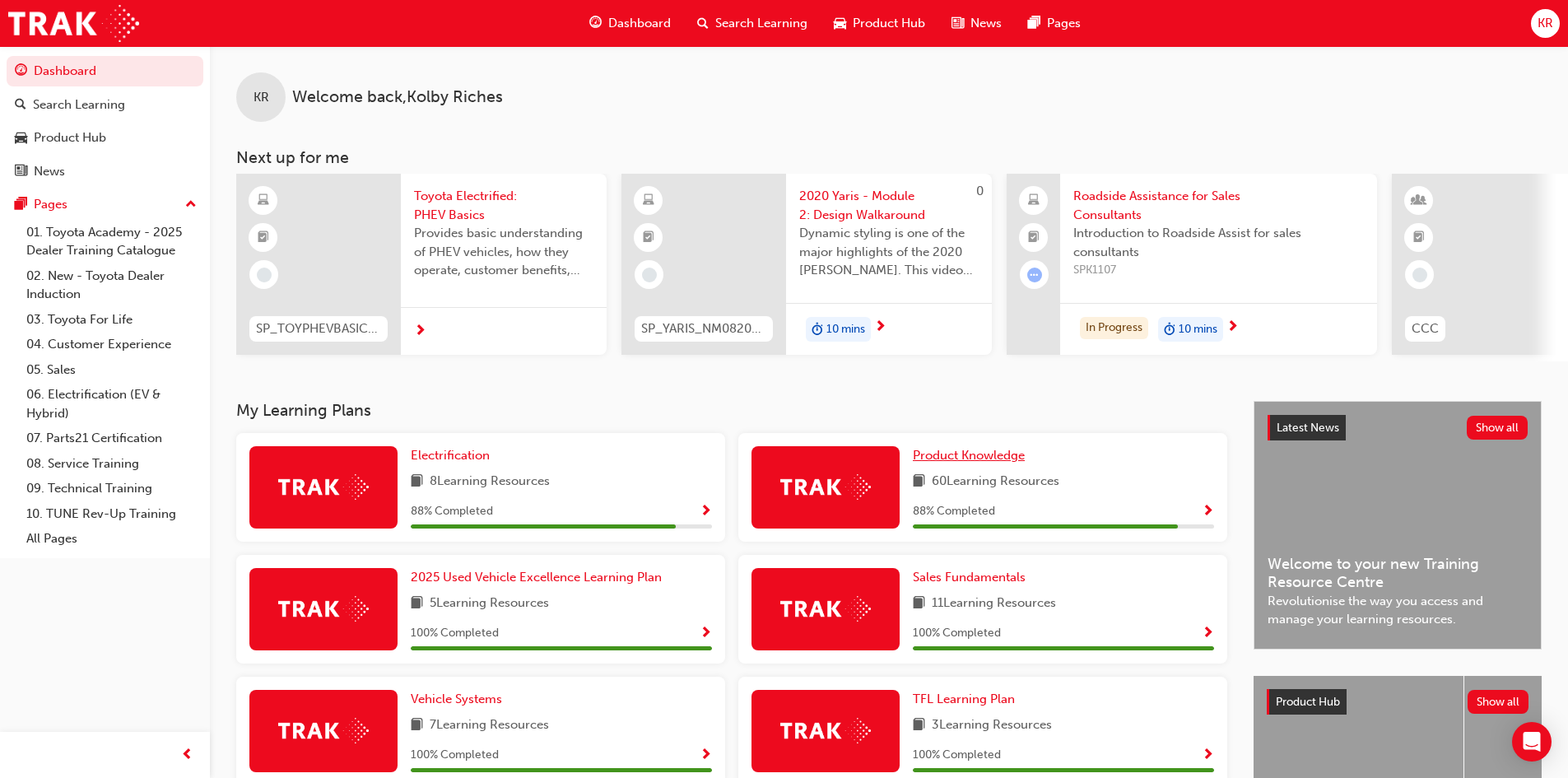
click at [995, 463] on span "Product Knowledge" at bounding box center [968, 455] width 112 height 15
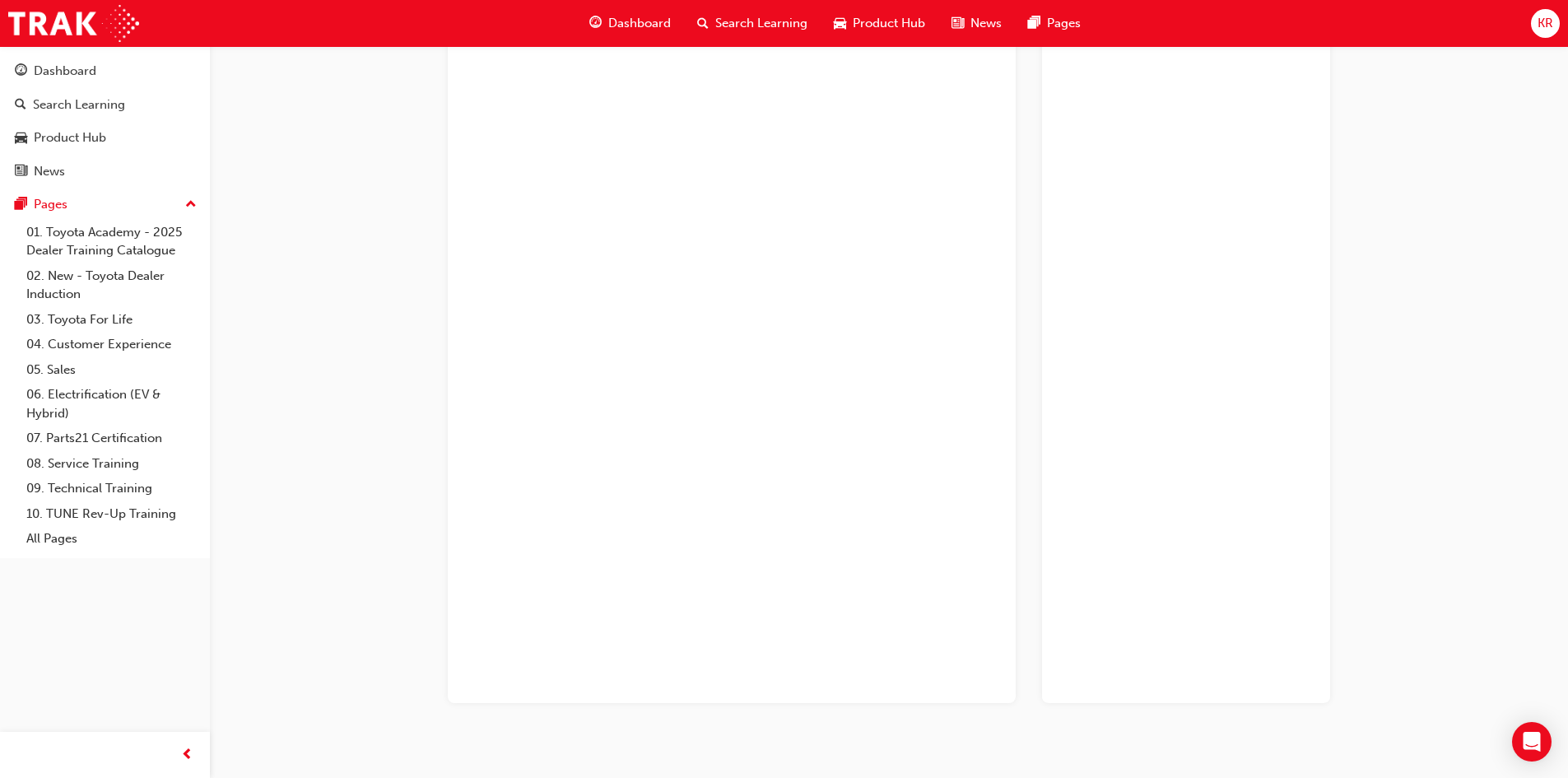
scroll to position [1205, 0]
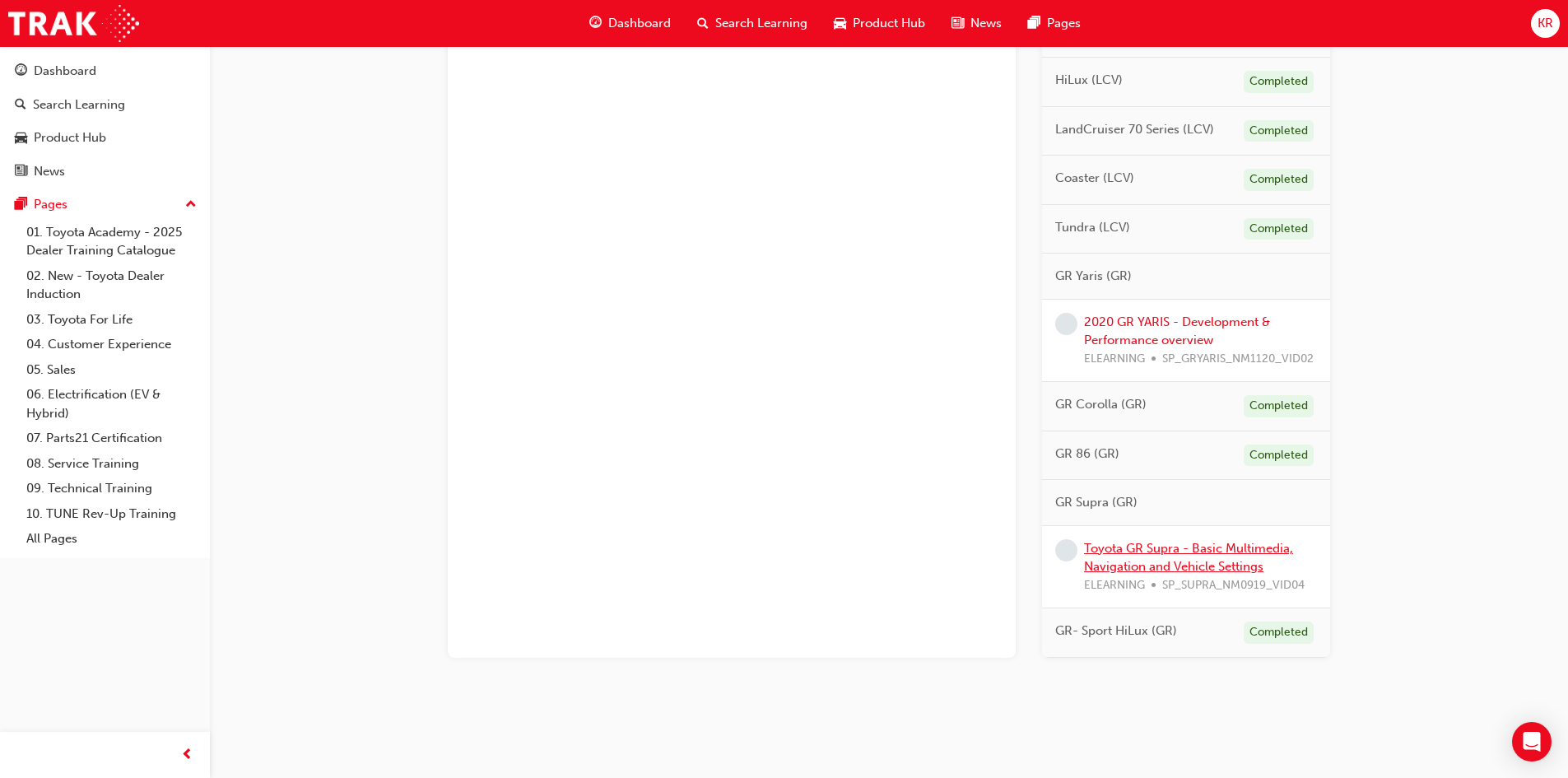
click at [1230, 542] on link "Toyota GR Supra - Basic Multimedia, Navigation and Vehicle Settings" at bounding box center [1188, 557] width 209 height 34
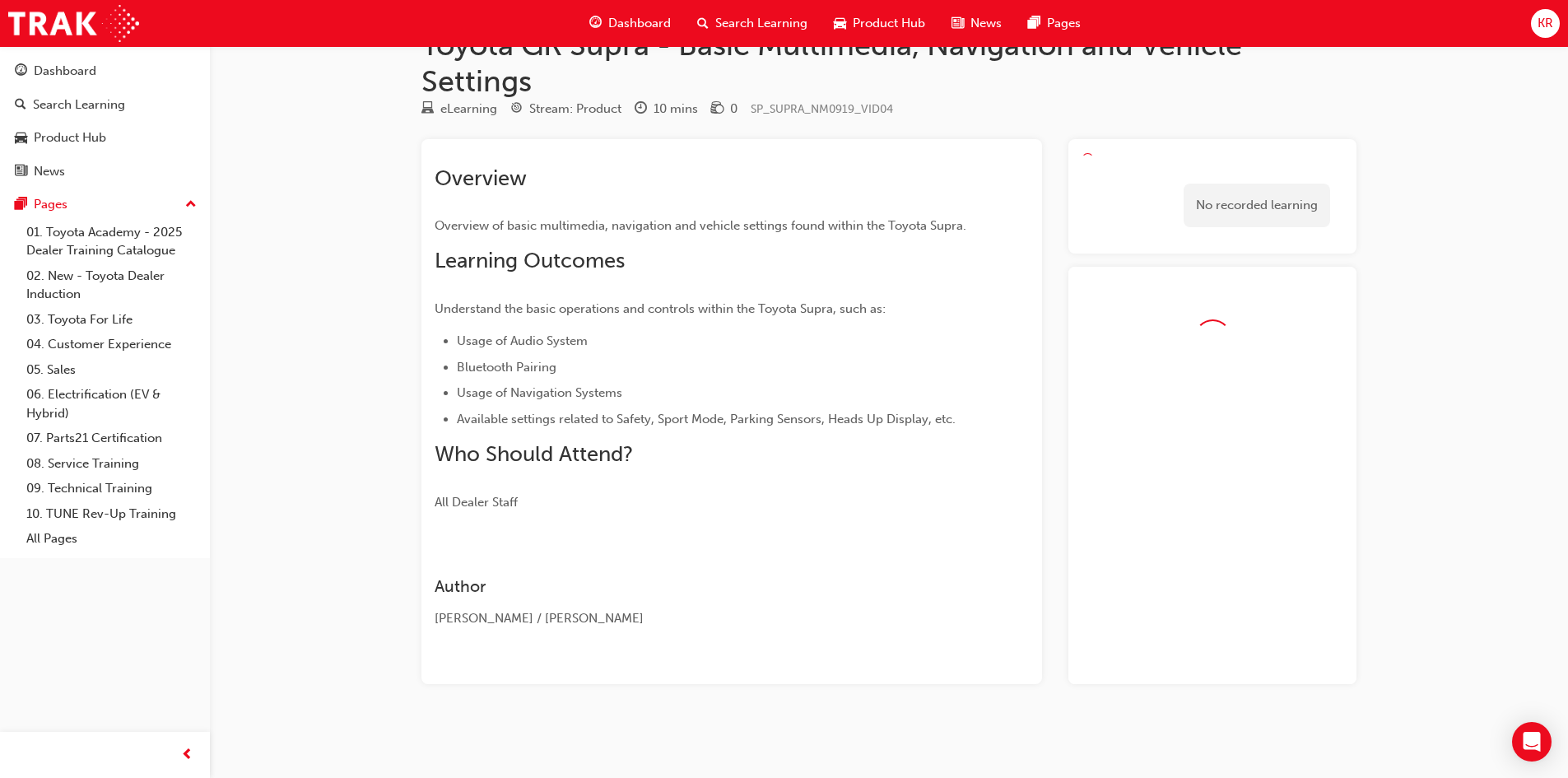
scroll to position [69, 0]
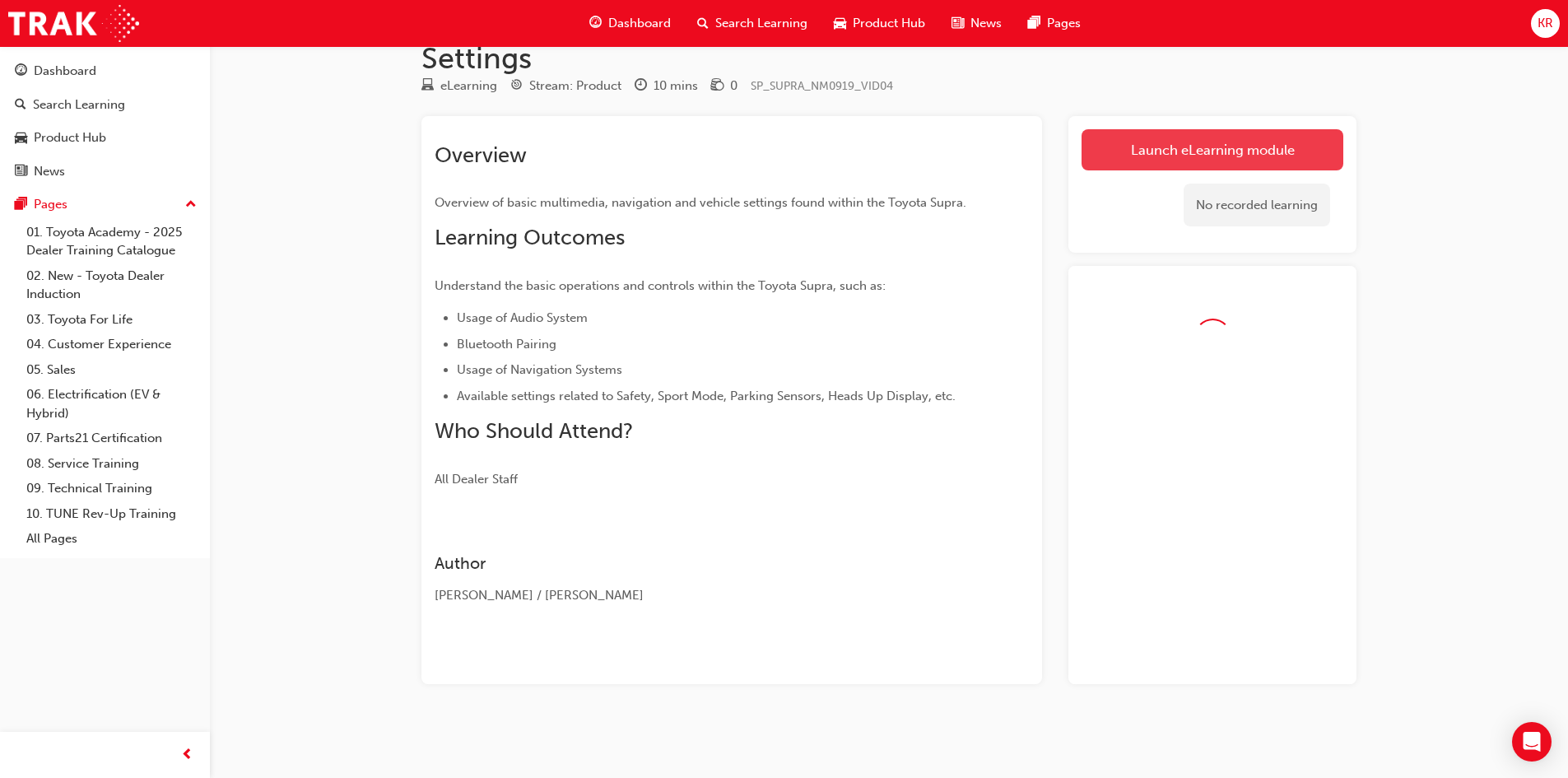
click at [1187, 137] on link "Launch eLearning module" at bounding box center [1212, 150] width 262 height 41
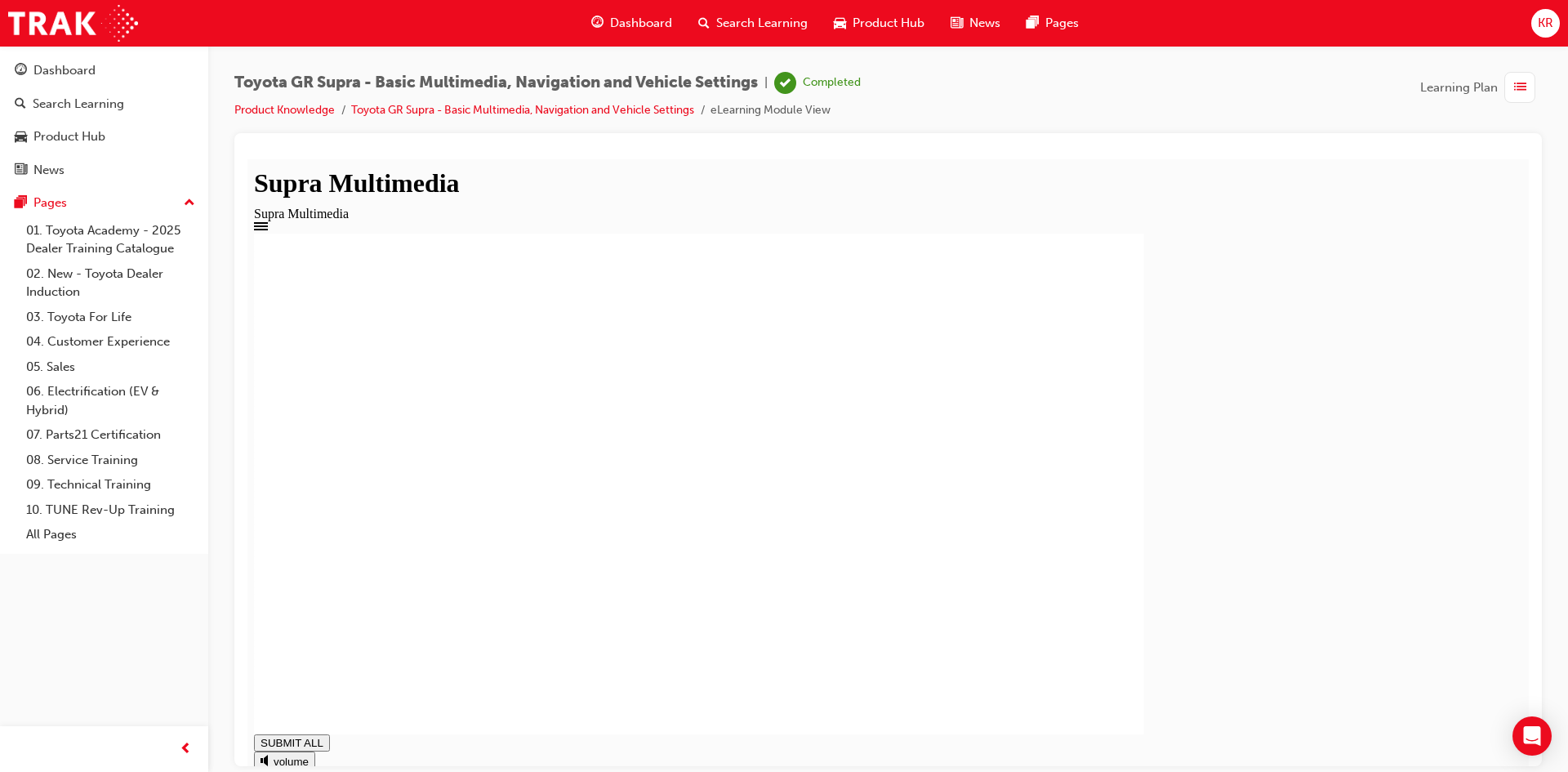
type input "1"
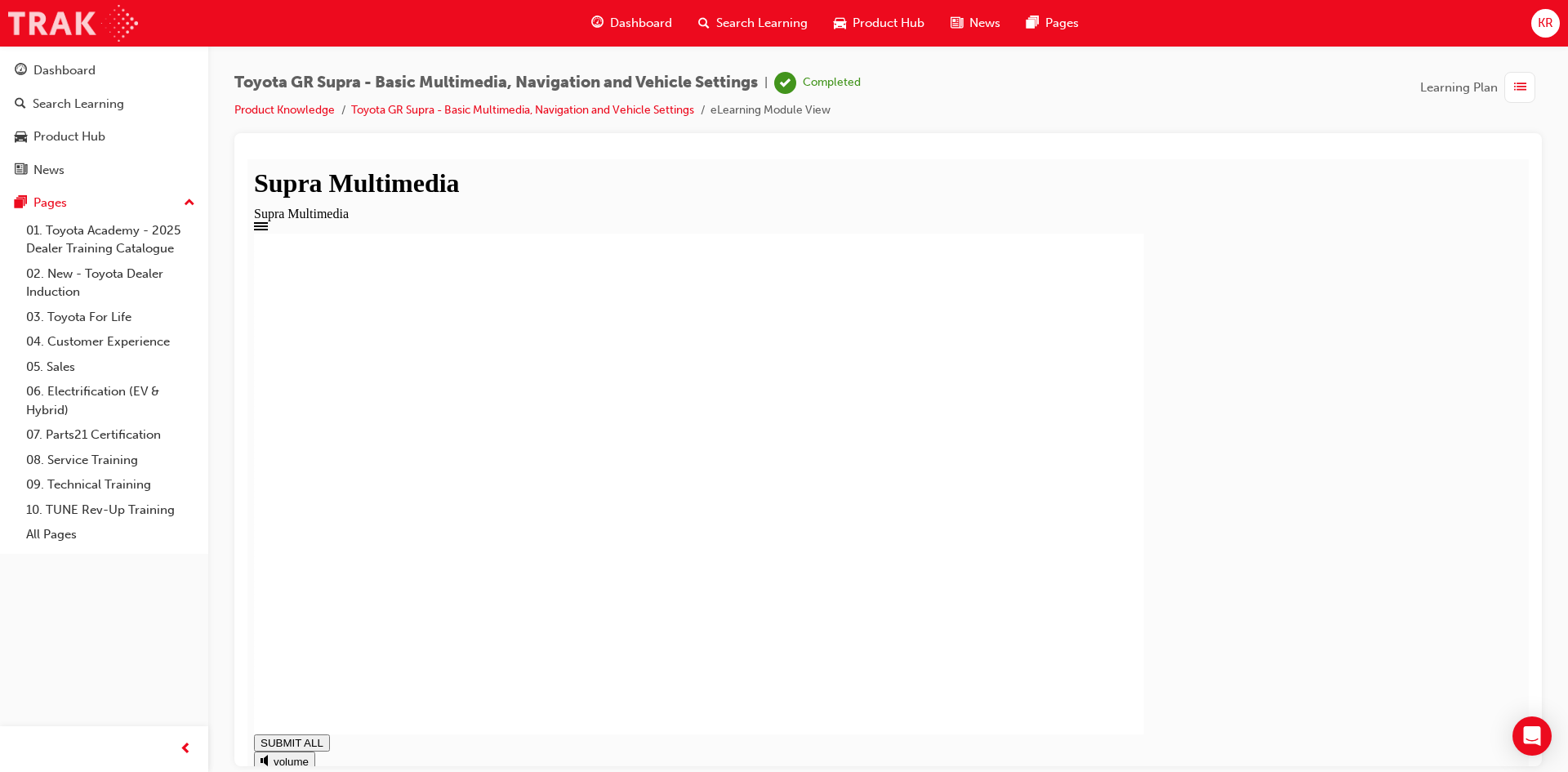
click at [70, 33] on img at bounding box center [73, 22] width 129 height 36
